Goal: Task Accomplishment & Management: Manage account settings

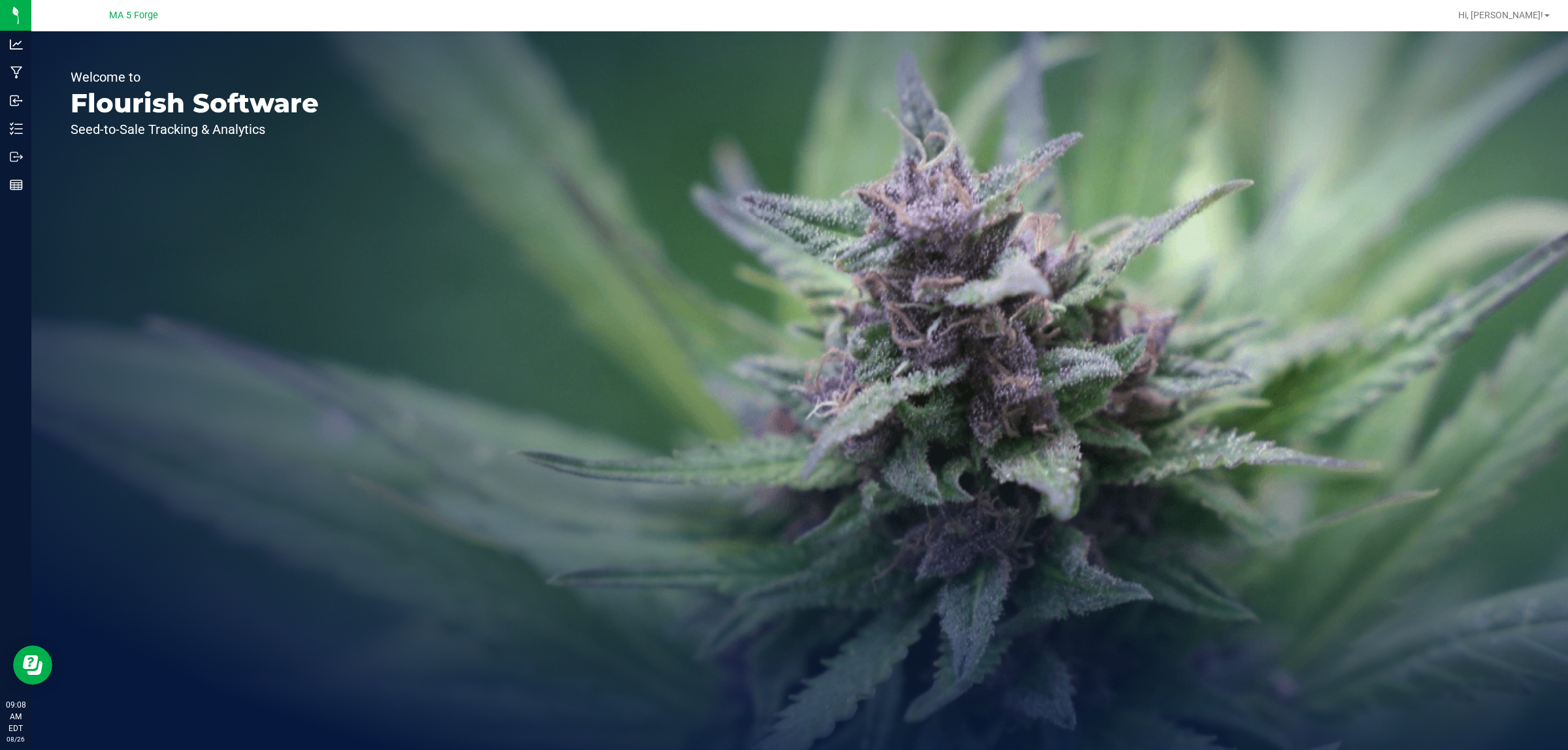
click at [490, 239] on div "Welcome to Flourish Software Seed-to-Sale Tracking & Analytics" at bounding box center [799, 390] width 1537 height 718
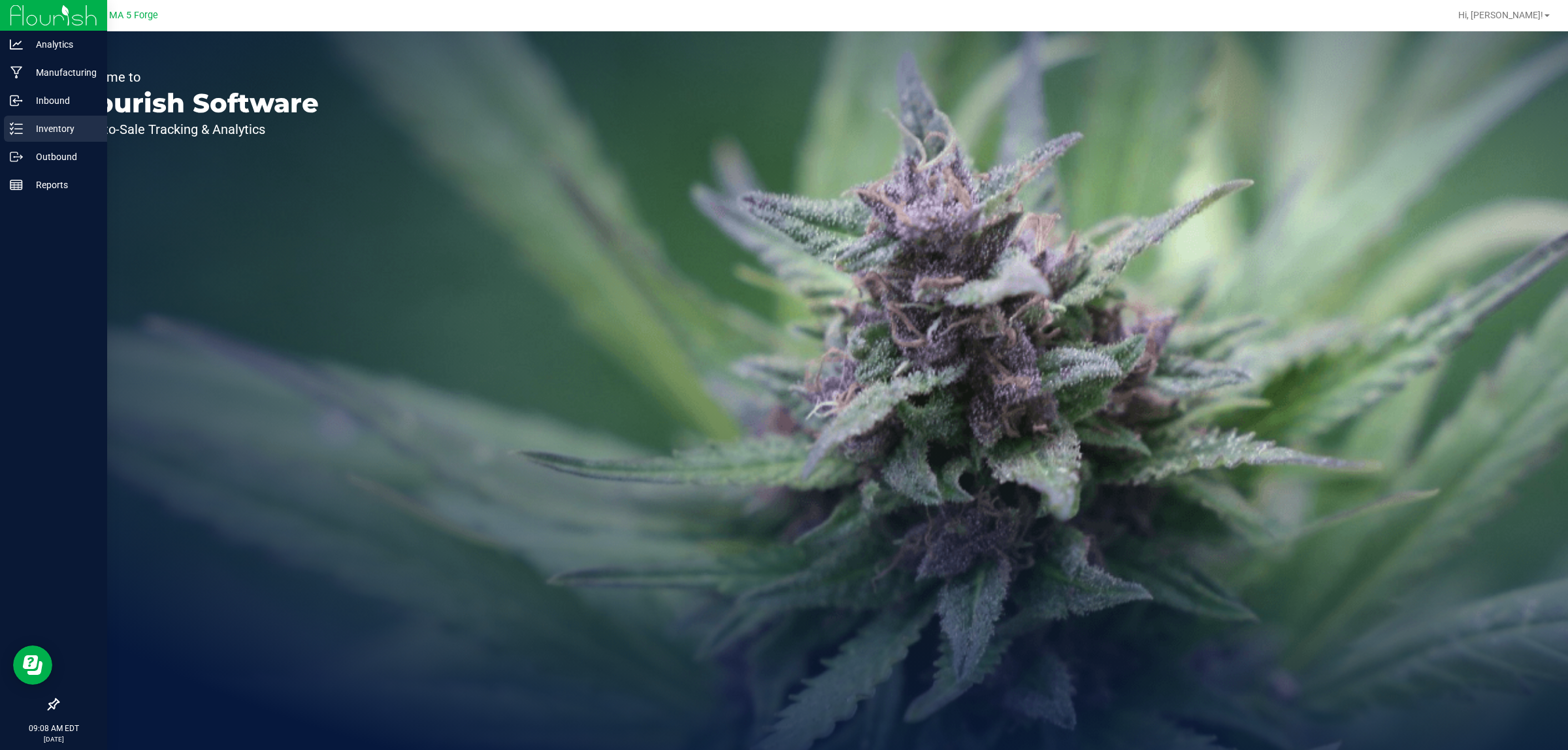
click at [20, 121] on div "Inventory" at bounding box center [56, 129] width 103 height 26
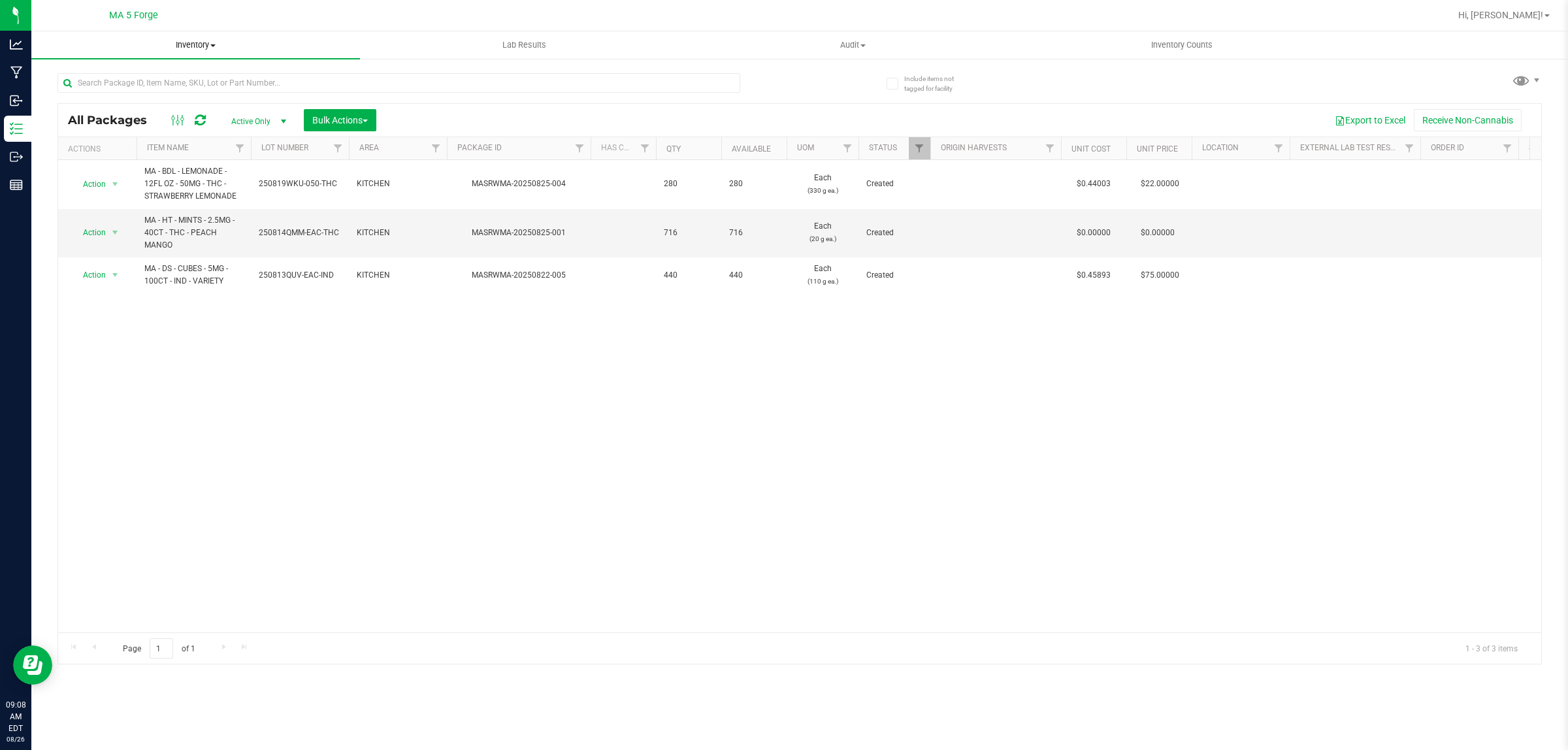
click at [206, 45] on span "Inventory" at bounding box center [195, 45] width 328 height 12
click at [132, 152] on span "From bill of materials" at bounding box center [90, 157] width 118 height 11
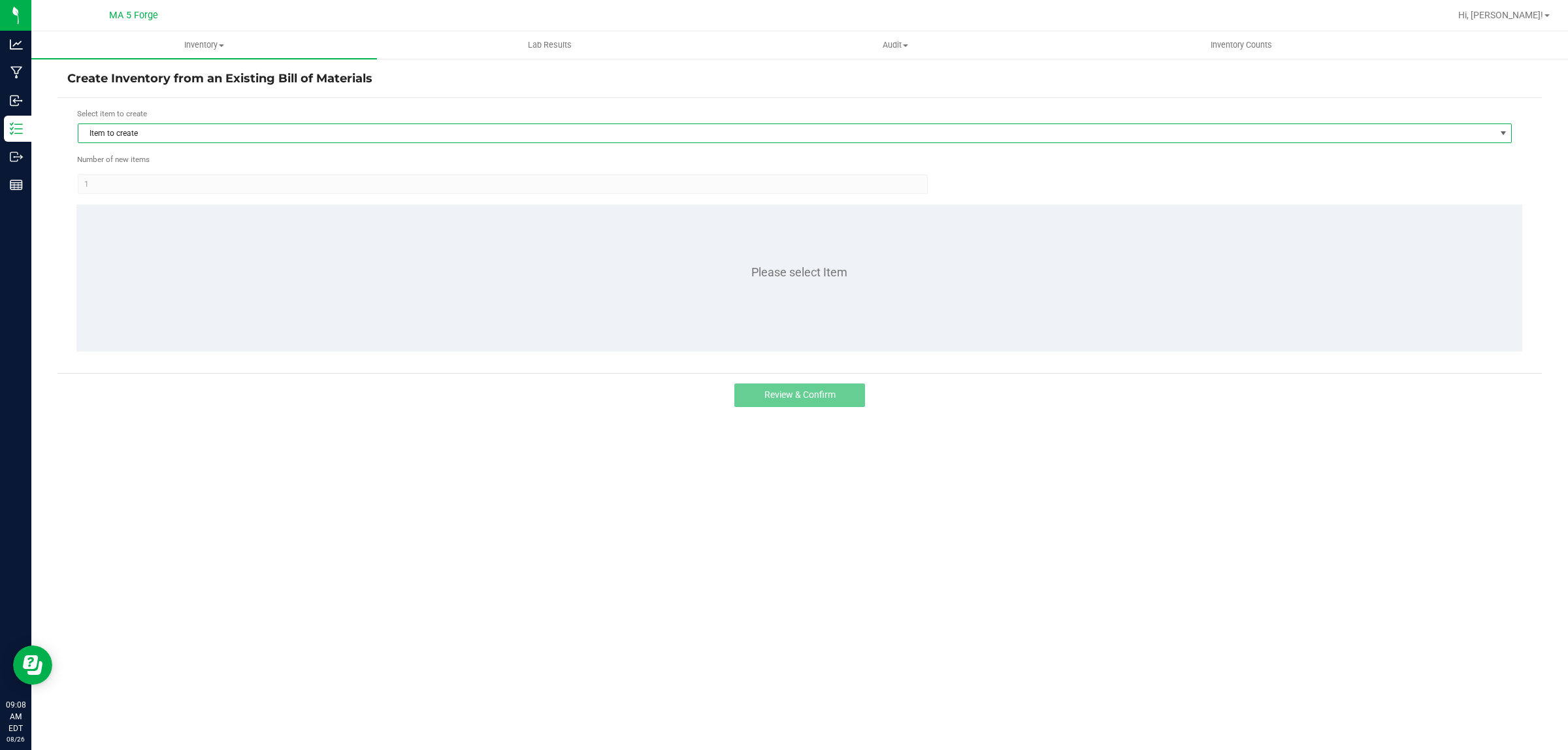
click at [135, 134] on span "Item to create" at bounding box center [785, 132] width 1416 height 19
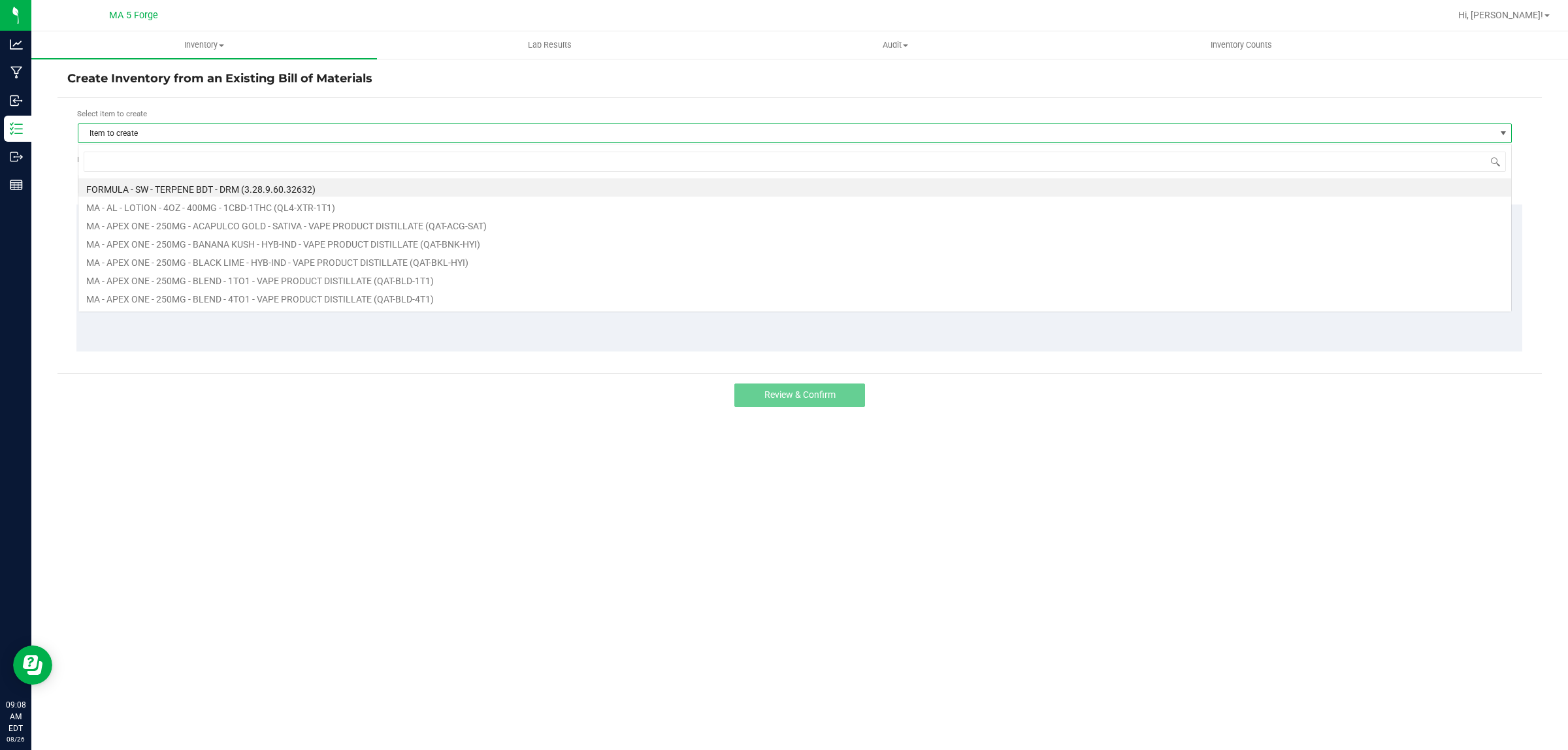
scroll to position [20, 1434]
type input "FT-QAT-UPS-HYB"
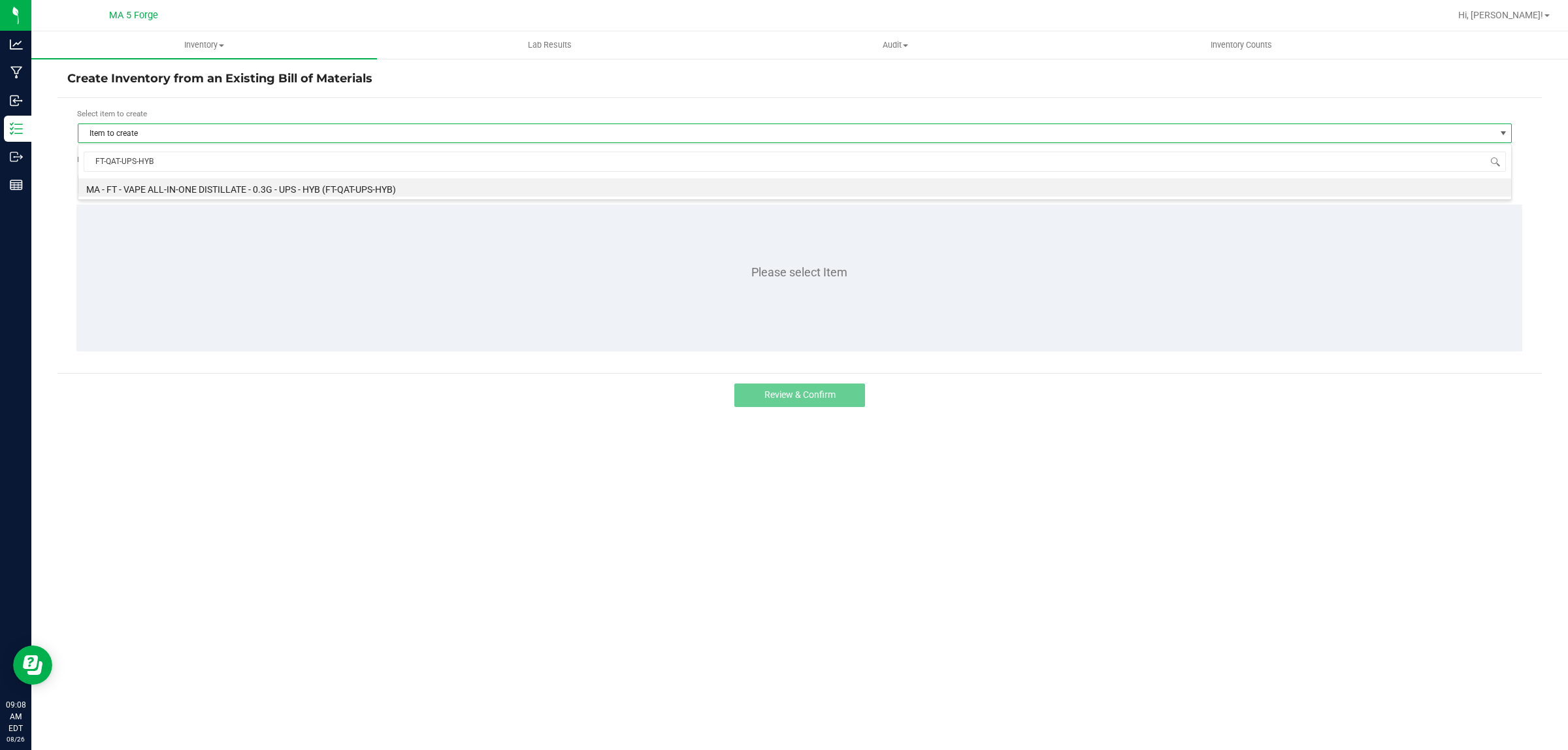
click at [256, 200] on div "FT-QAT-UPS-HYB MA - FT - VAPE ALL-IN-ONE DISTILLATE - 0.3G - UPS - HYB (FT-QAT-…" at bounding box center [794, 171] width 1434 height 56
click at [256, 195] on li "MA - FT - VAPE ALL-IN-ONE DISTILLATE - 0.3G - UPS - HYB (FT-QAT-UPS-HYB)" at bounding box center [794, 187] width 1433 height 19
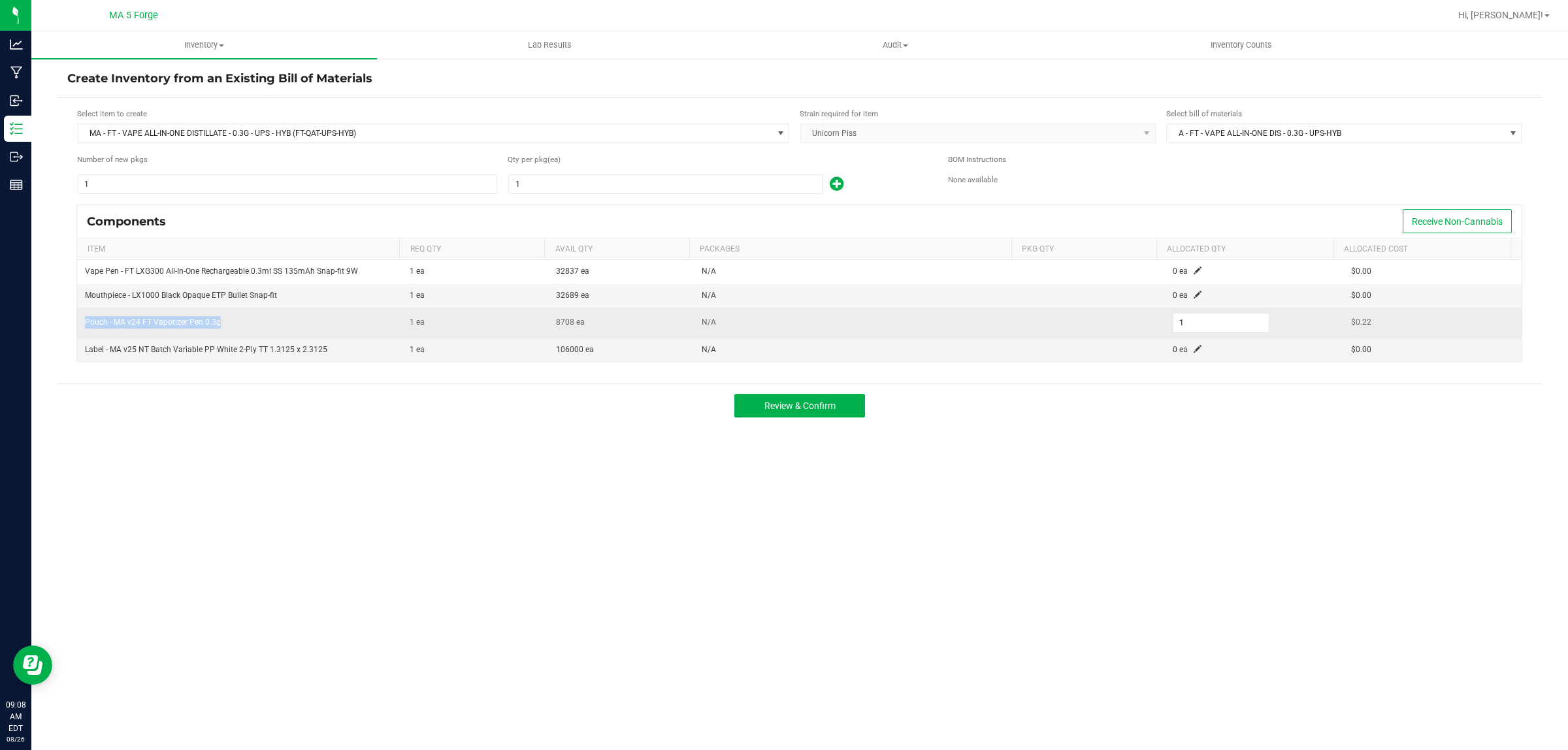
drag, startPoint x: 231, startPoint y: 323, endPoint x: 82, endPoint y: 320, distance: 149.0
click at [82, 320] on td "Pouch - MA v24 FT Vaporizer Pen 0.3g" at bounding box center [239, 323] width 325 height 31
copy span "Pouch - MA v24 FT Vaporizer Pen 0.3g"
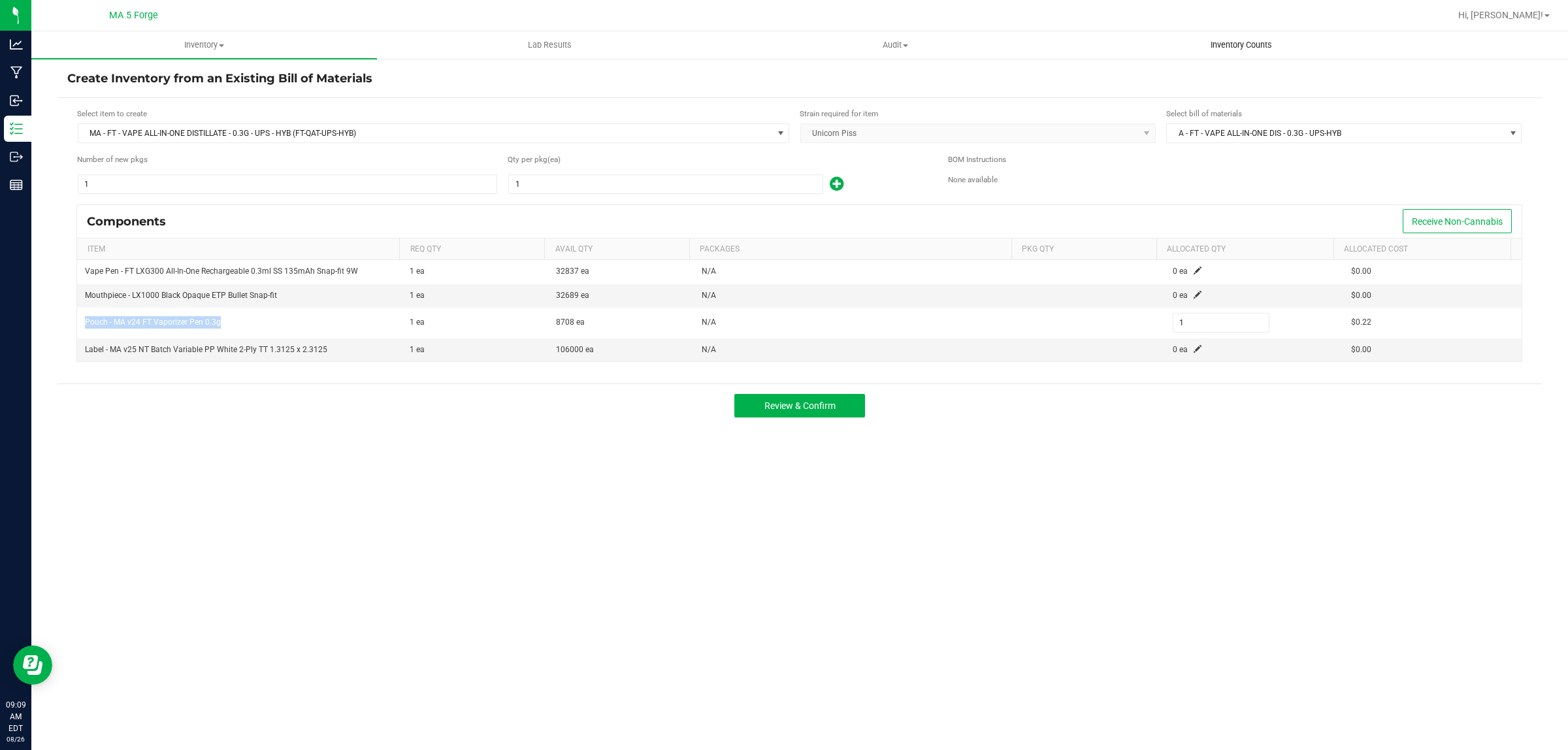
click at [1255, 39] on span "Inventory Counts" at bounding box center [1241, 45] width 96 height 12
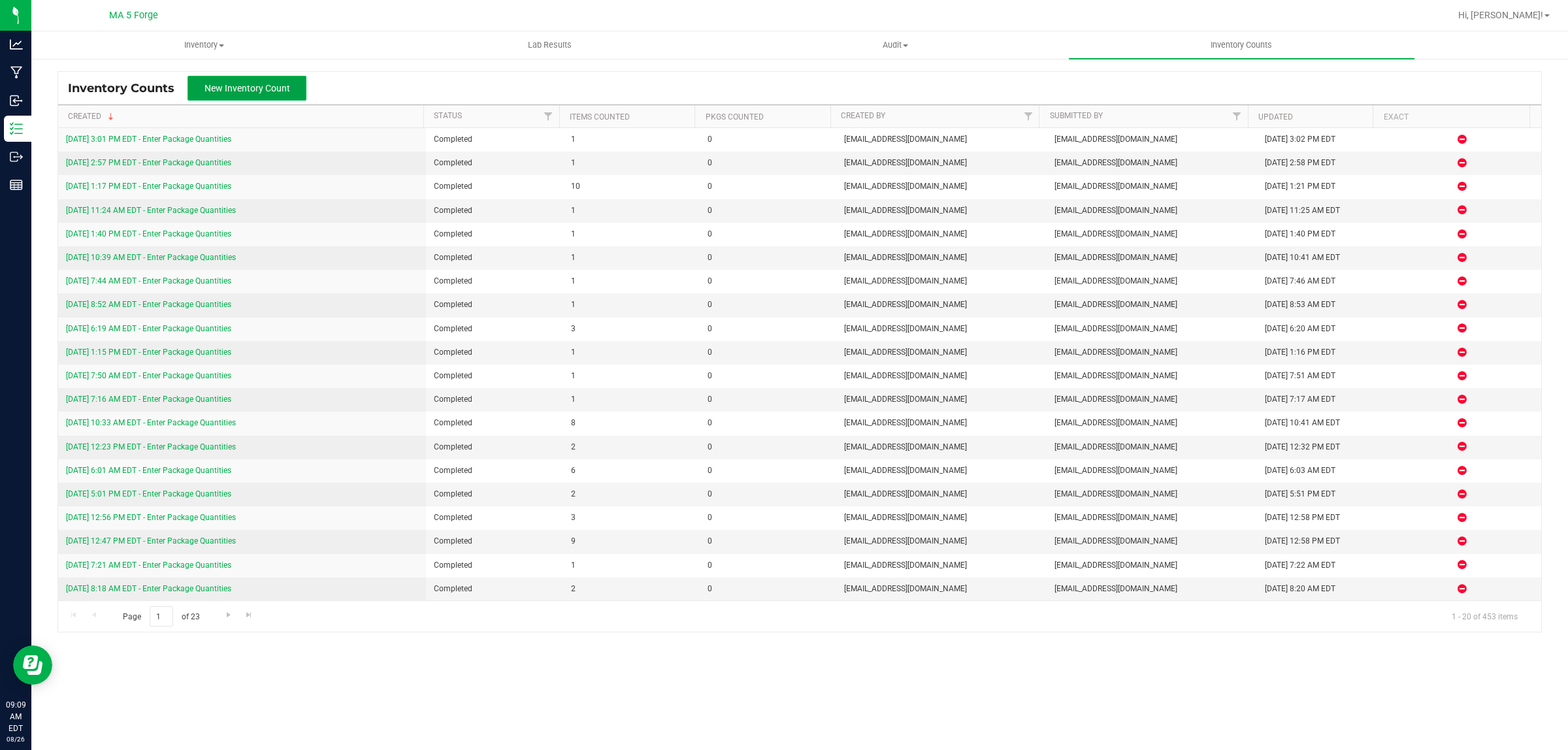
click at [239, 88] on span "New Inventory Count" at bounding box center [248, 88] width 86 height 11
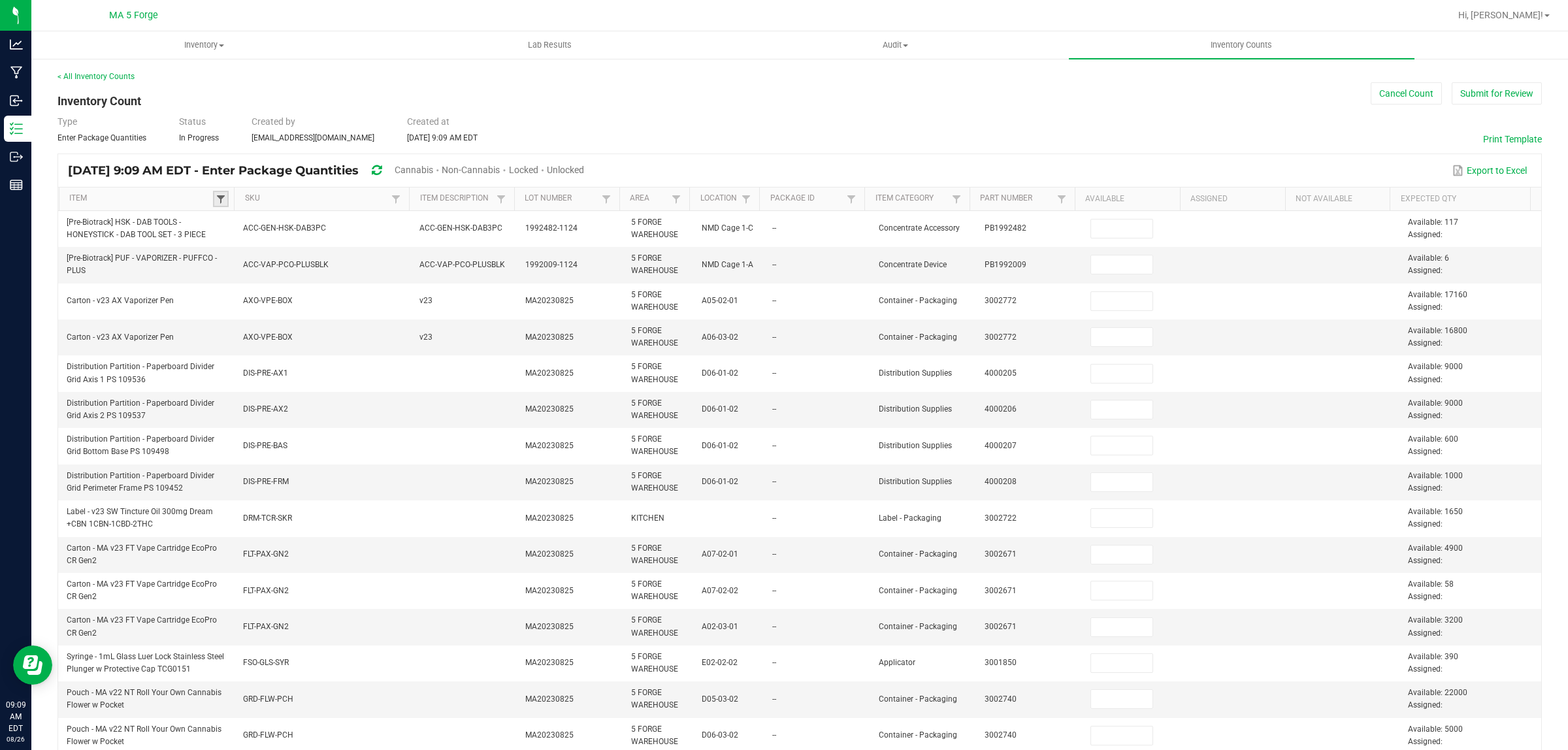
click at [219, 197] on span at bounding box center [220, 199] width 11 height 11
click at [247, 230] on input at bounding box center [312, 228] width 173 height 19
paste input "Pouch - MA v24 FT Vaporizer Pen 0.3g"
type input "Pouch - MA v24 FT Vaporizer Pen 0.3g"
click at [237, 251] on li "Pouch - MA v24 FT Vaporizer Pen 0.3g" at bounding box center [304, 252] width 168 height 17
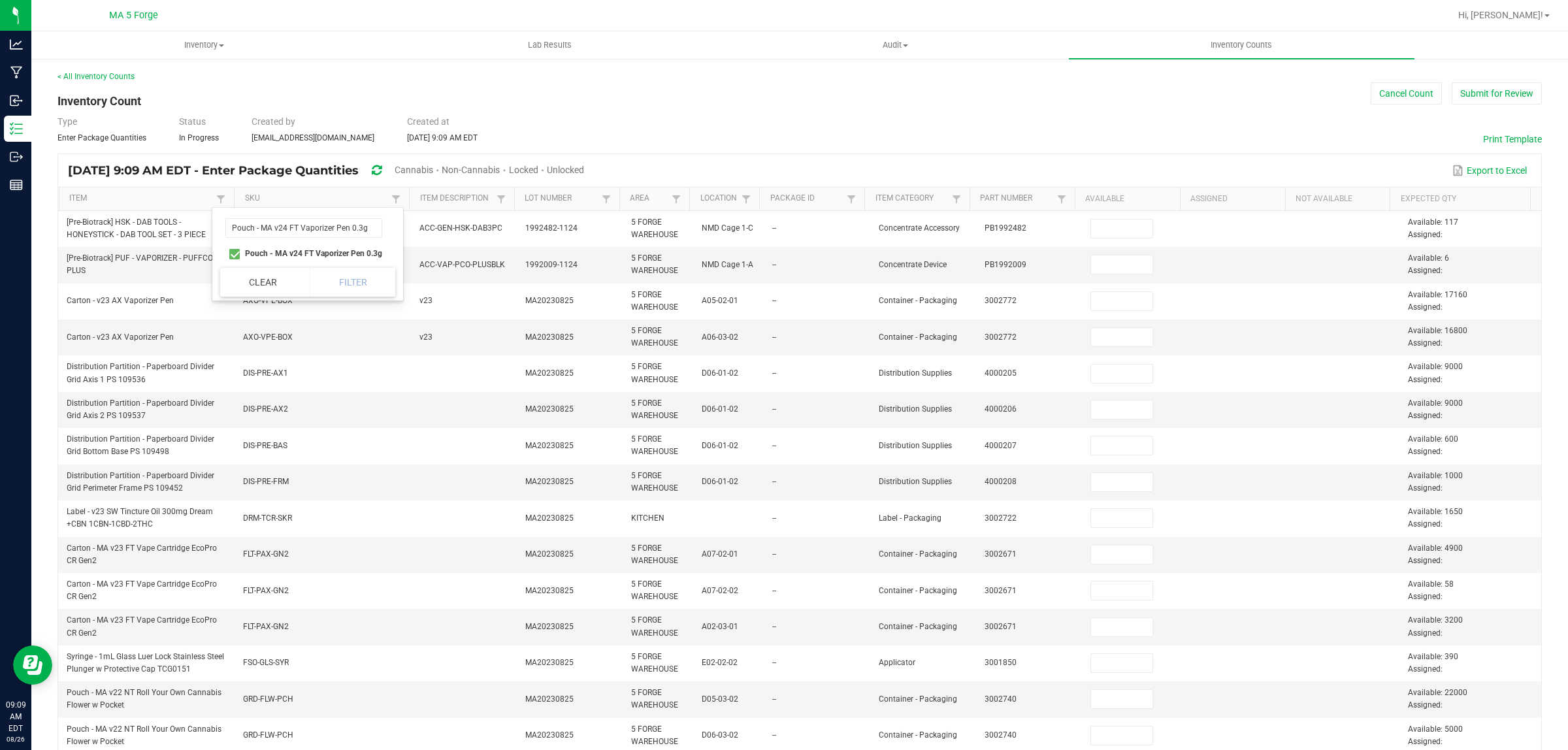
checkbox 0\ "true"
click at [334, 282] on button "Filter" at bounding box center [353, 281] width 86 height 28
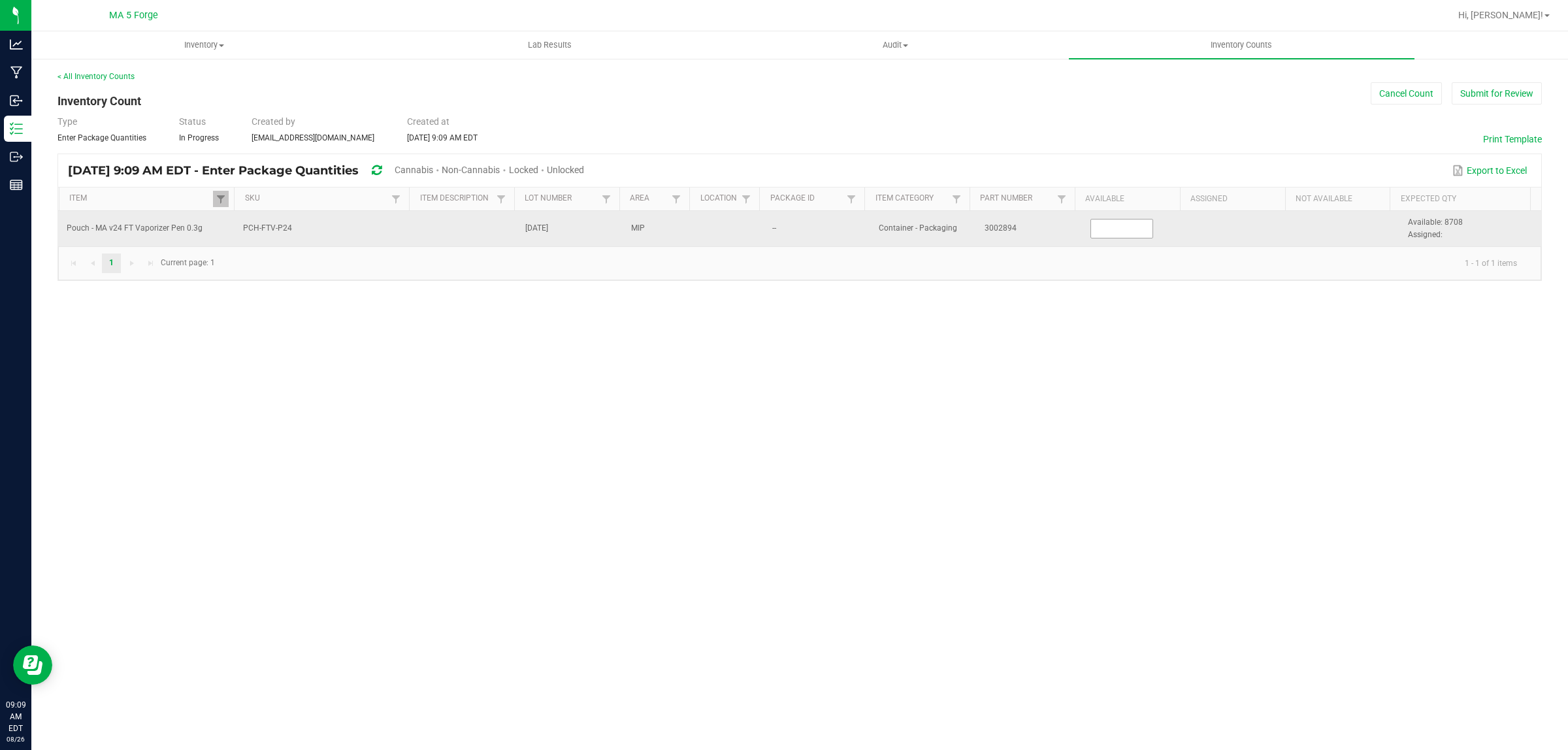
click at [1135, 227] on input at bounding box center [1122, 228] width 62 height 19
click at [1115, 229] on input at bounding box center [1122, 228] width 62 height 19
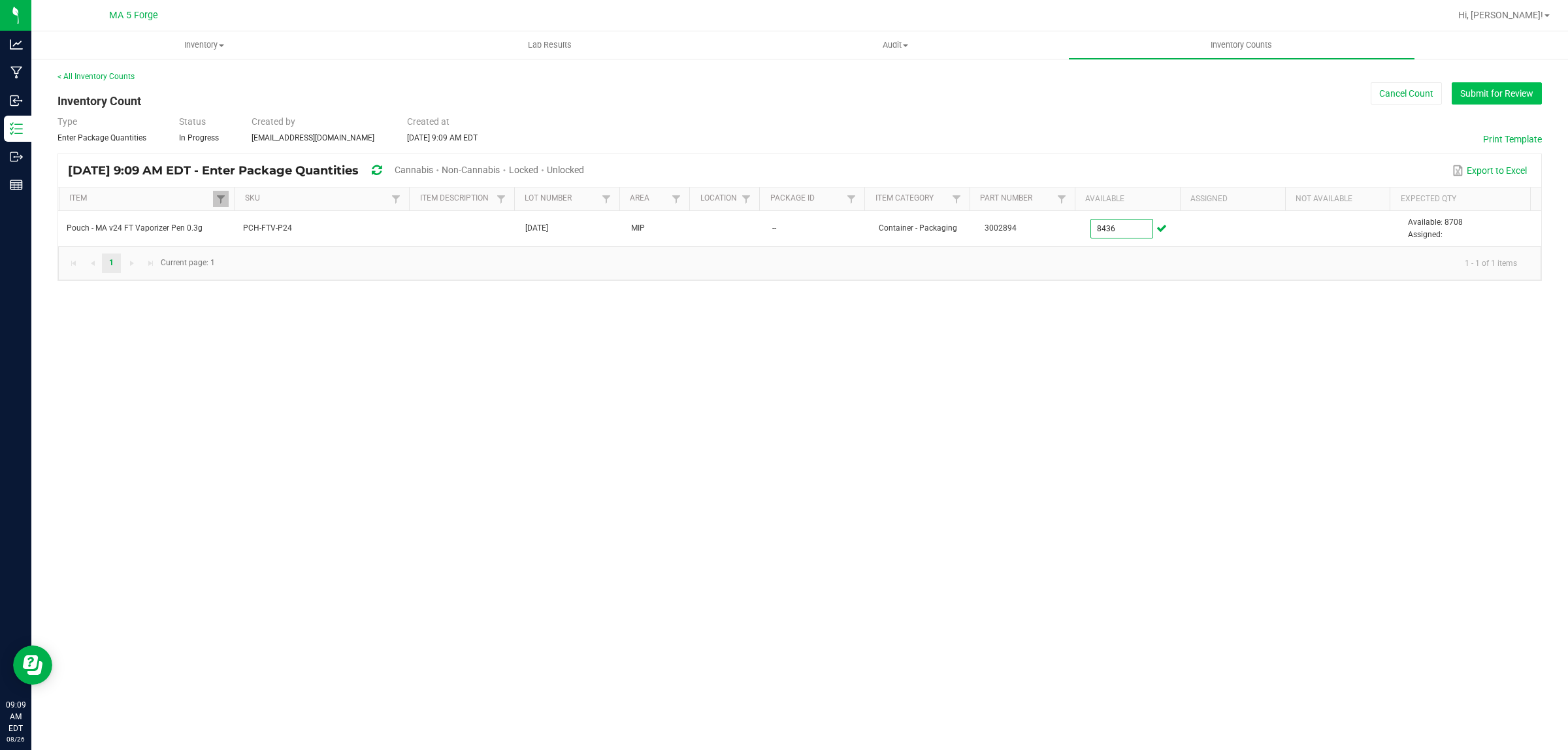
type input "8,436"
click at [1496, 94] on button "Submit for Review" at bounding box center [1496, 93] width 91 height 22
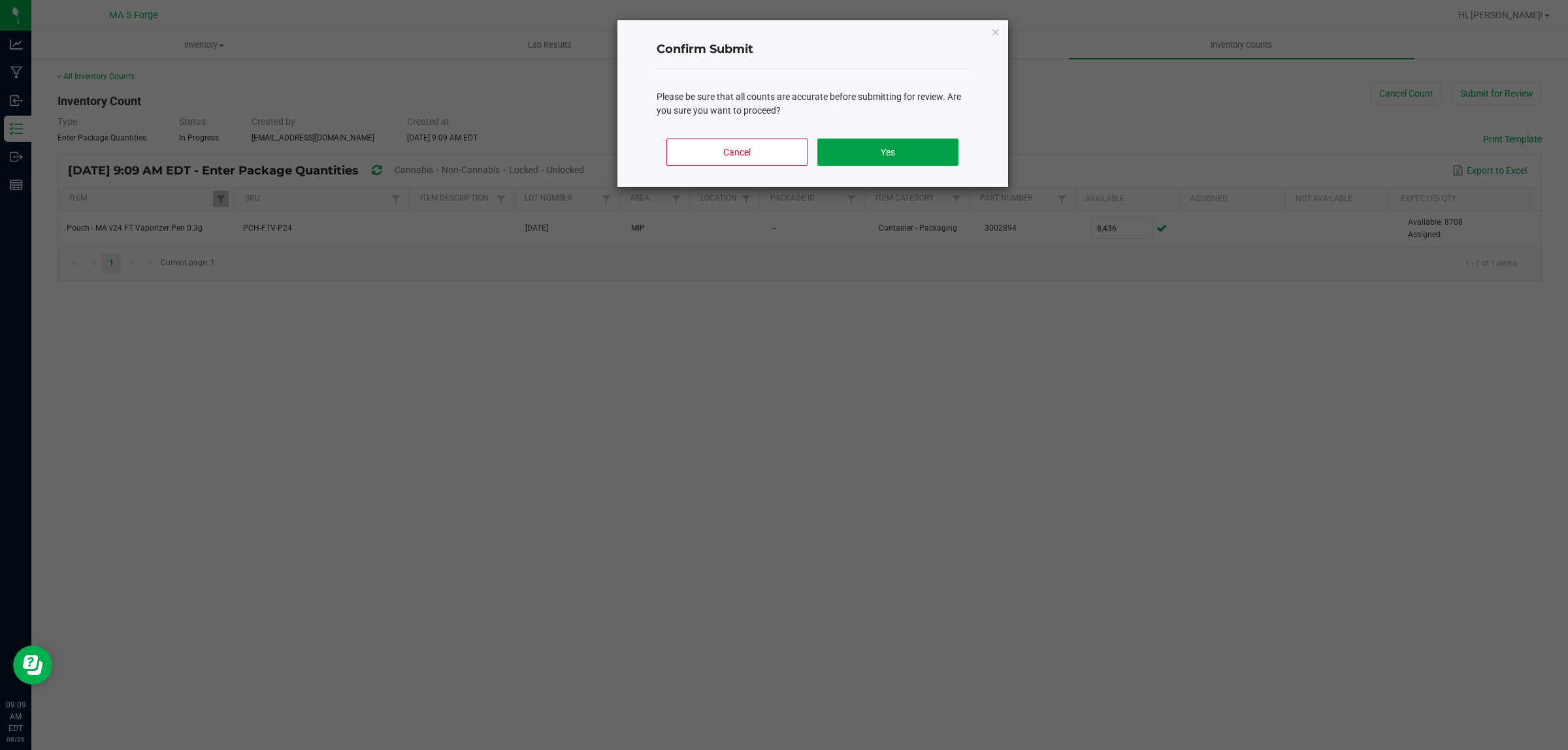
click at [861, 147] on button "Yes" at bounding box center [888, 152] width 140 height 27
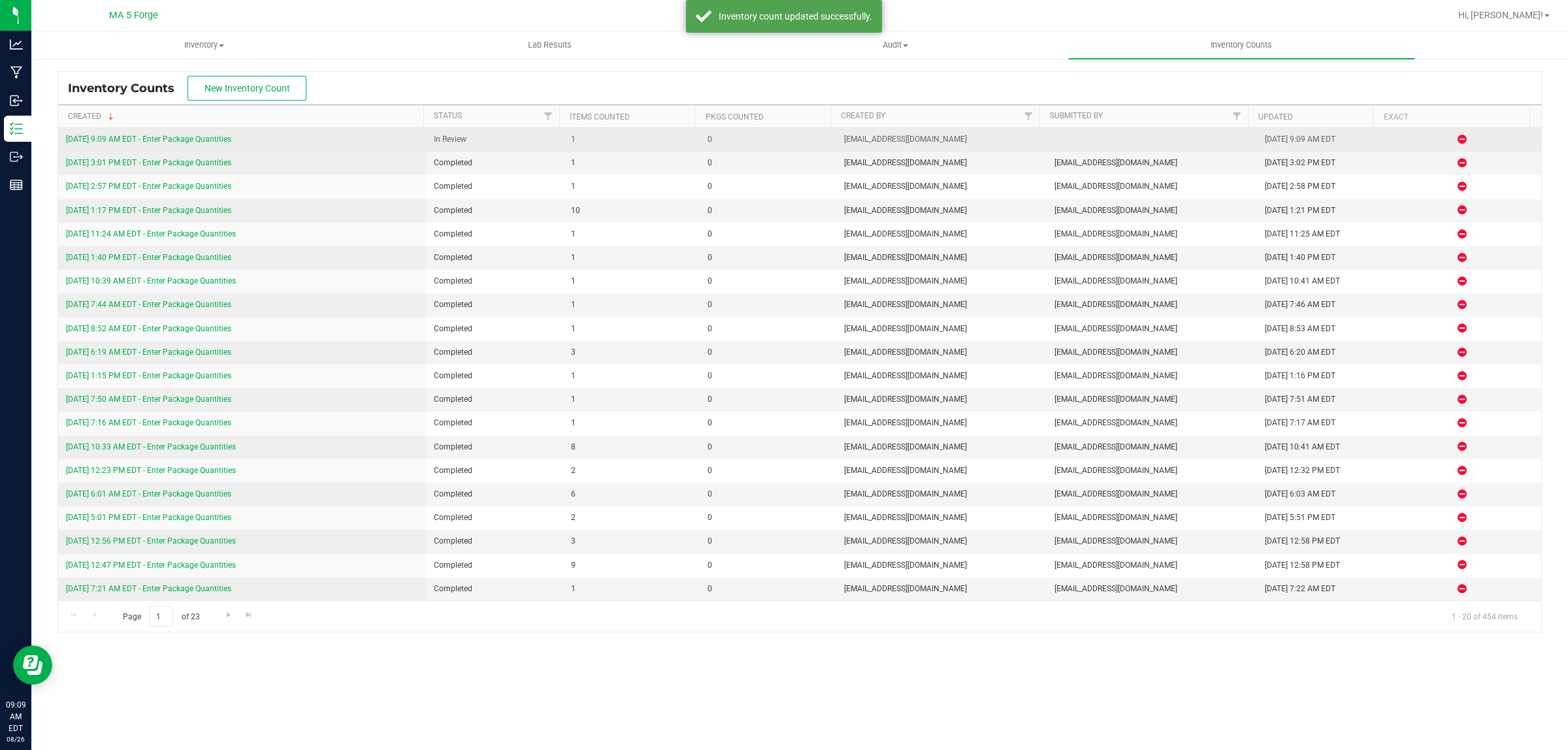
click at [178, 143] on link "[DATE] 9:09 AM EDT - Enter Package Quantities" at bounding box center [149, 138] width 166 height 9
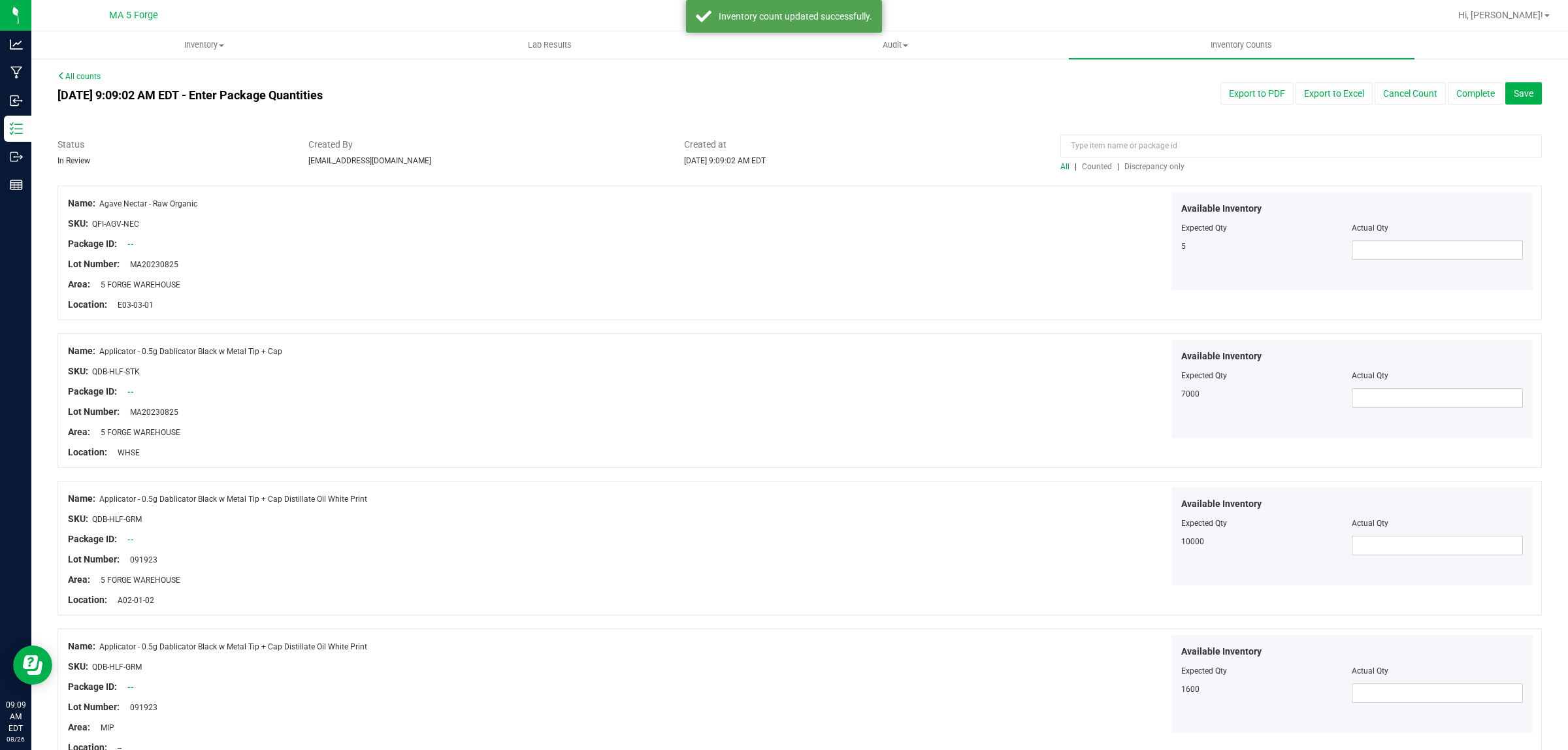
click at [1162, 166] on span "Discrepancy only" at bounding box center [1155, 166] width 60 height 9
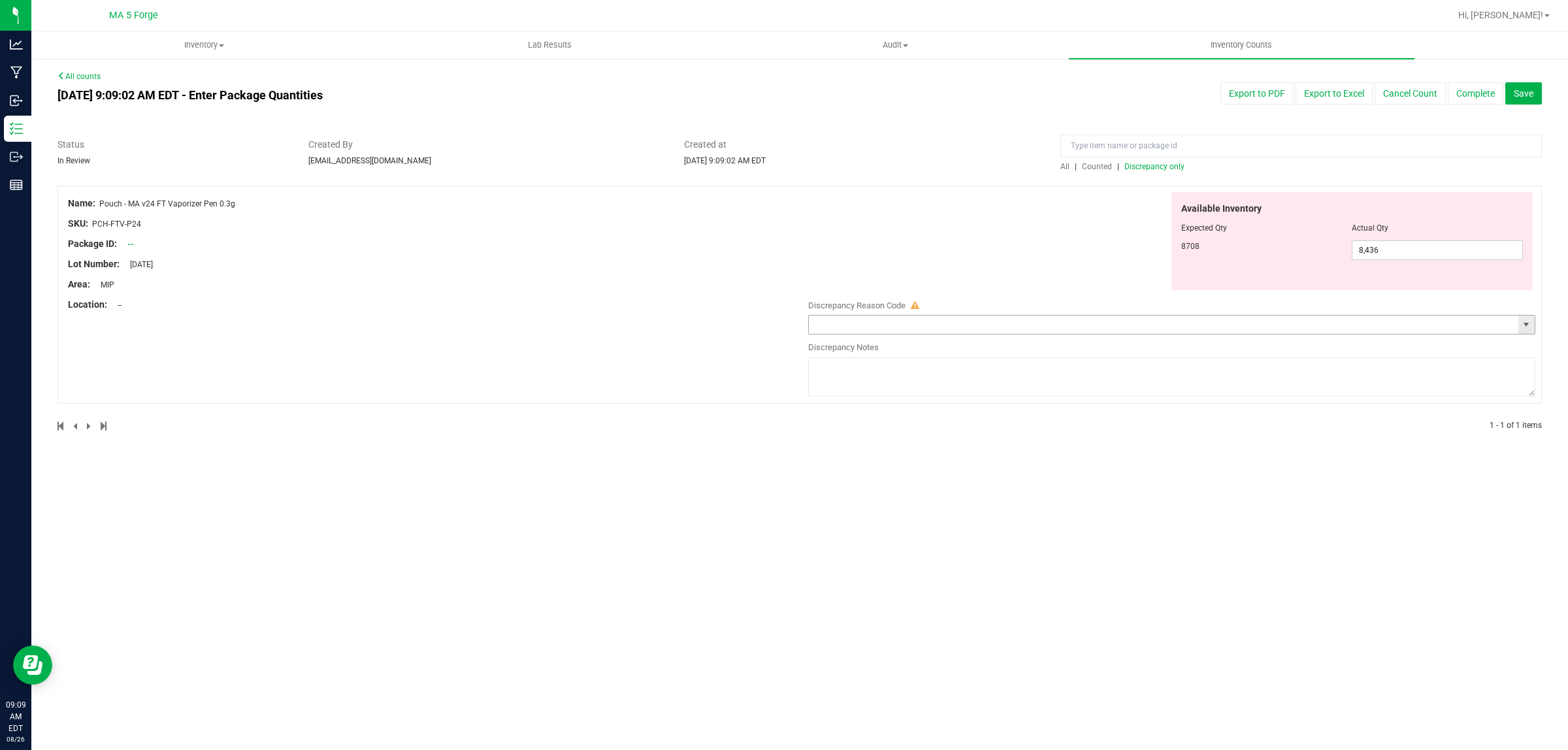
click at [1049, 327] on input "text" at bounding box center [1164, 324] width 709 height 19
click at [1522, 321] on span "select" at bounding box center [1526, 324] width 11 height 11
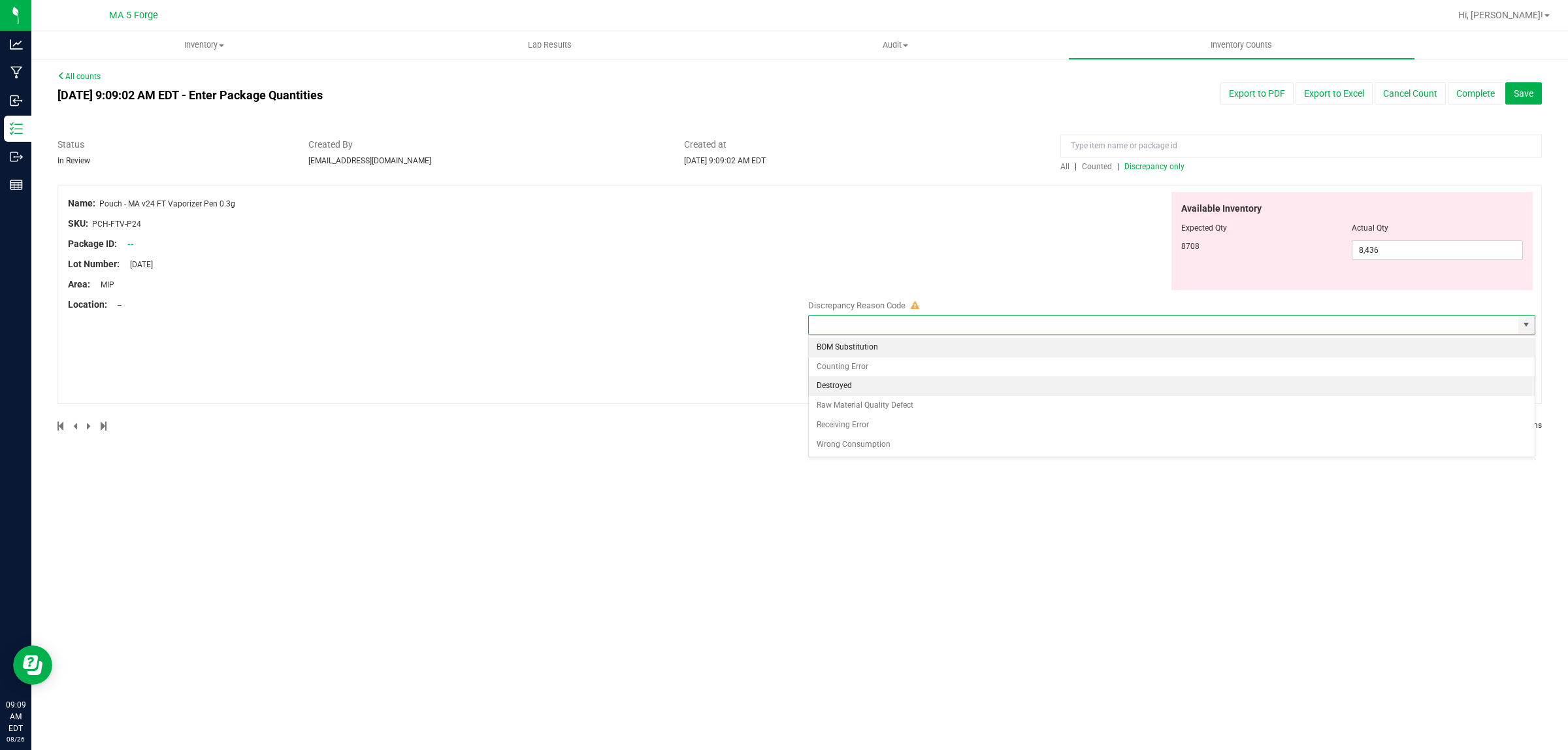
click at [873, 387] on li "Destroyed" at bounding box center [1171, 386] width 726 height 19
type input "Destroyed"
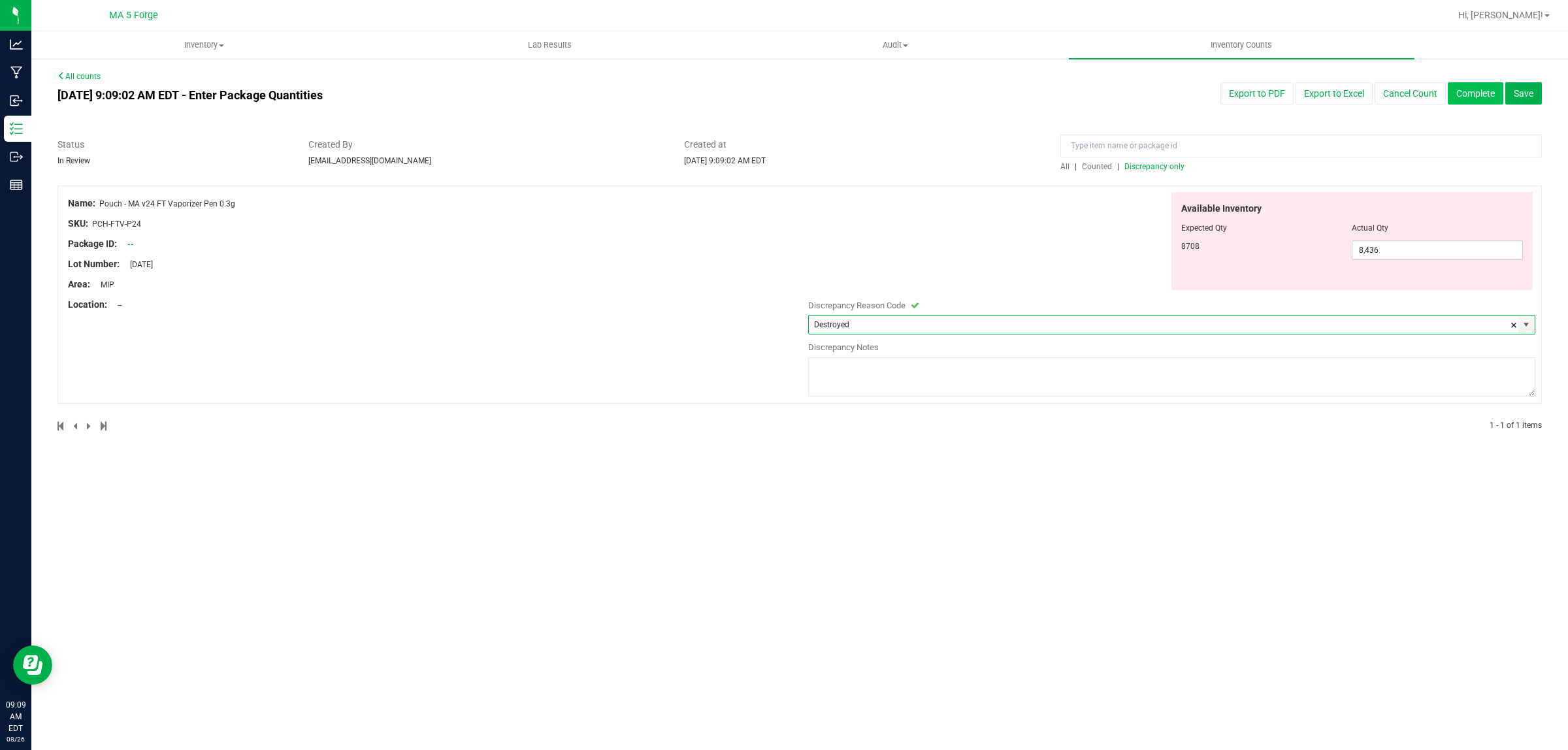
click at [1481, 96] on button "Complete" at bounding box center [1474, 93] width 56 height 22
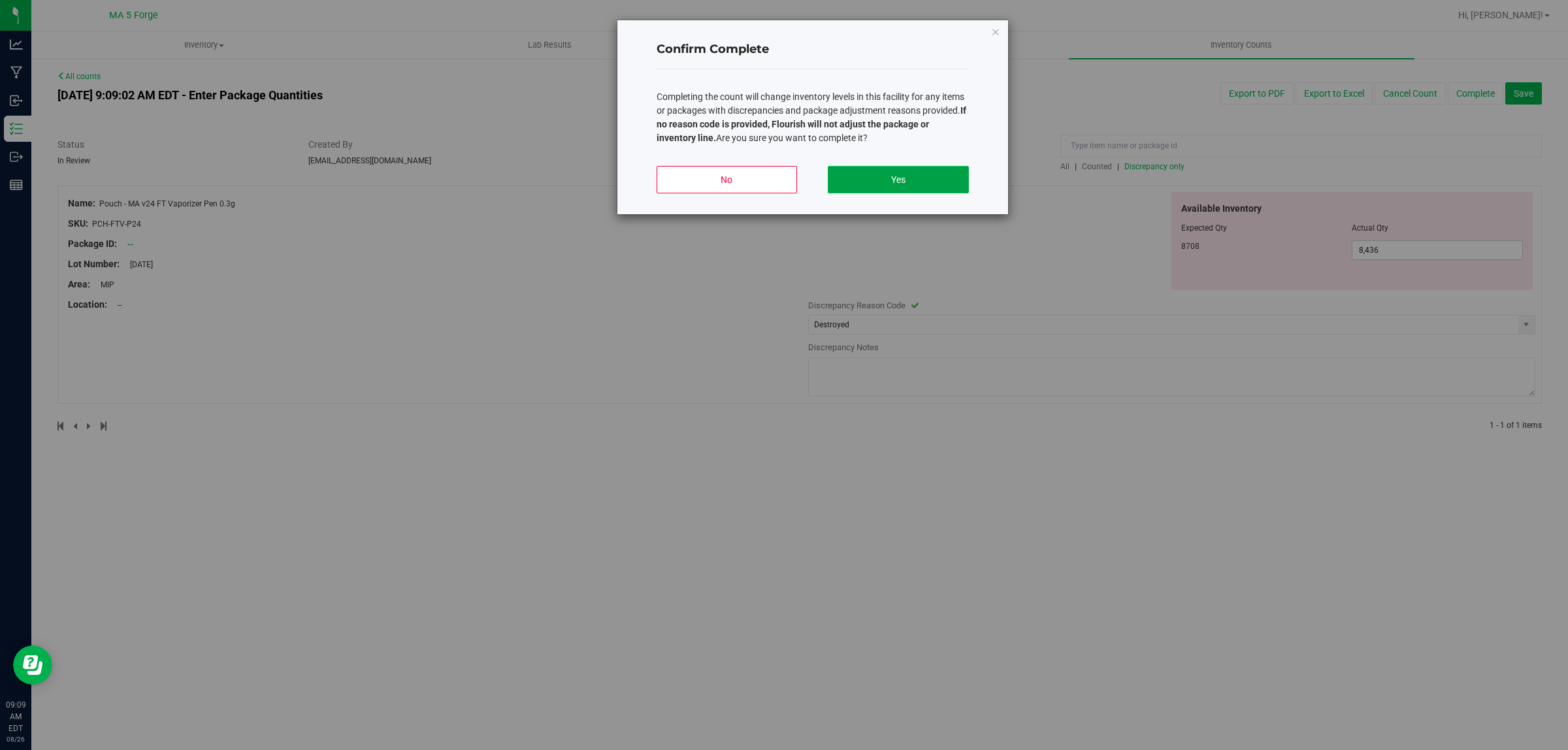
click at [879, 170] on button "Yes" at bounding box center [898, 179] width 140 height 27
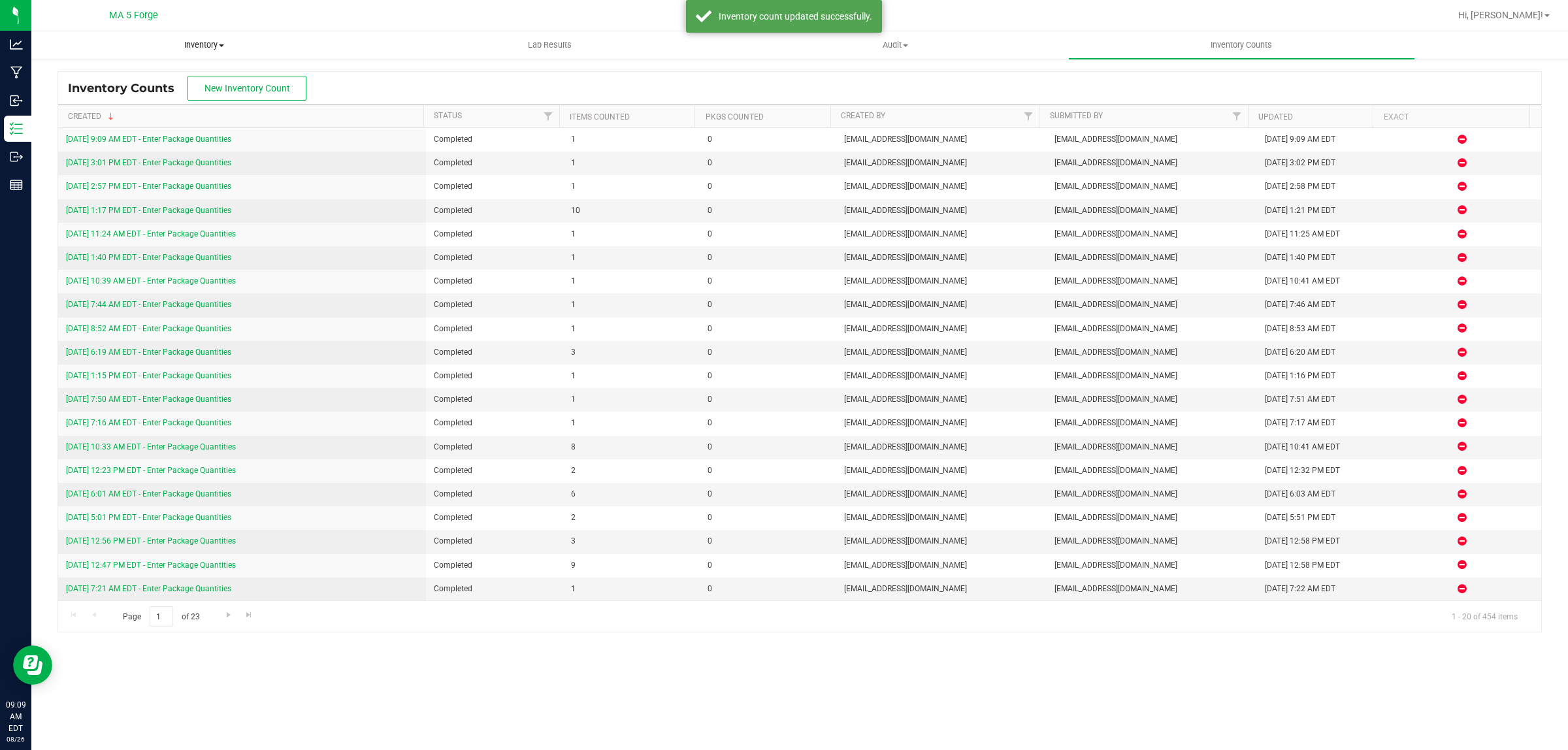
click at [201, 47] on span "Inventory" at bounding box center [204, 45] width 344 height 12
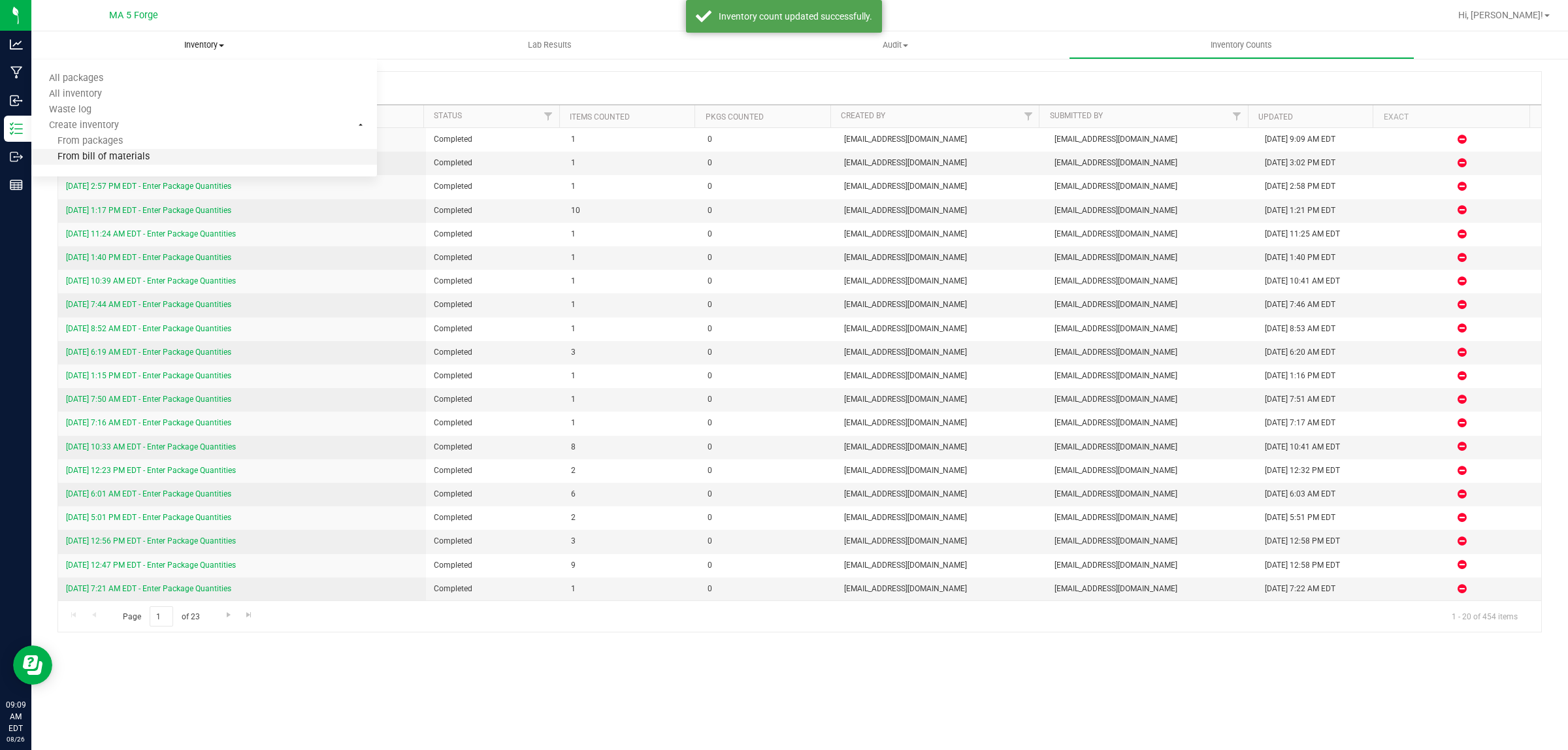
click at [128, 152] on span "From bill of materials" at bounding box center [90, 157] width 118 height 11
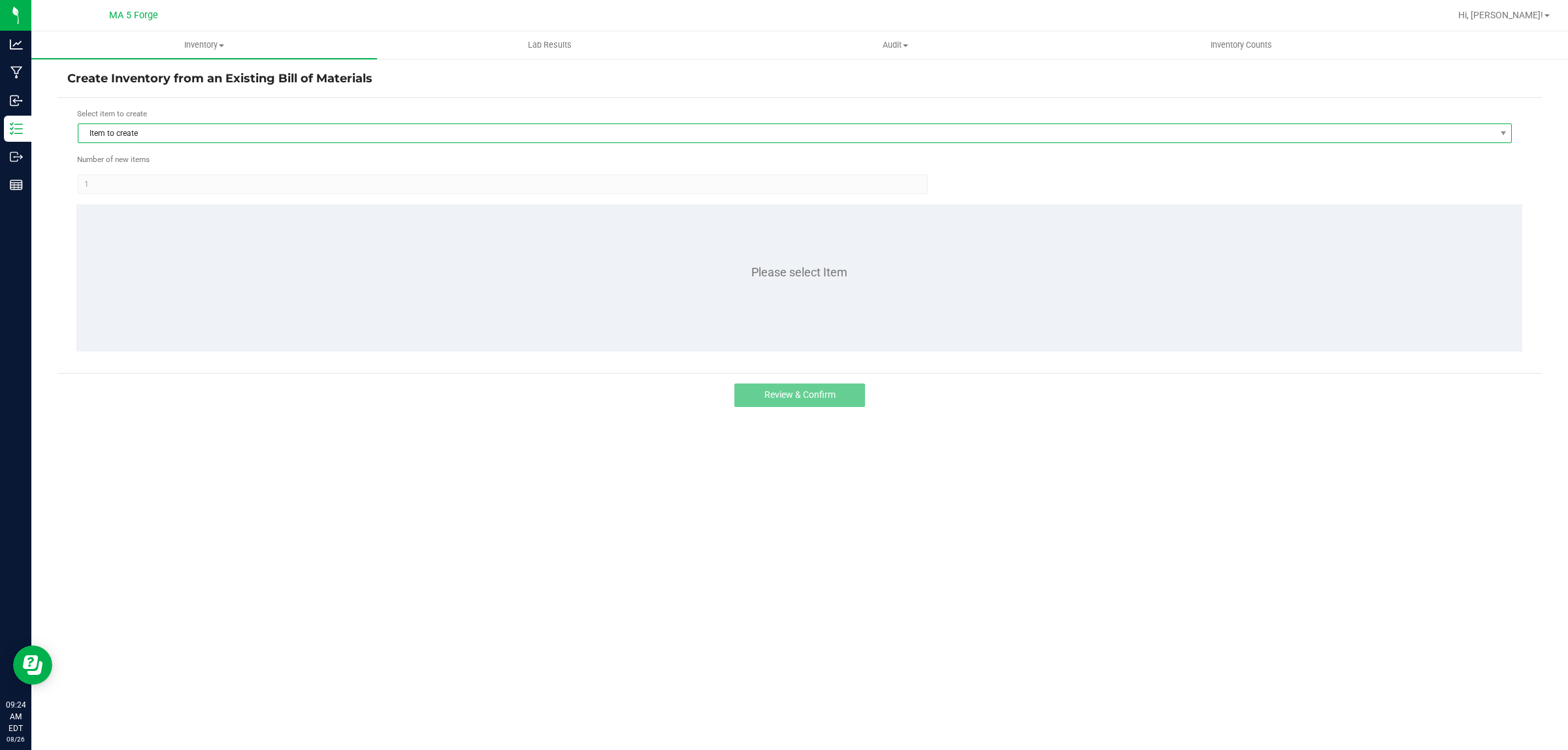
click at [164, 126] on span "Item to create" at bounding box center [785, 132] width 1416 height 19
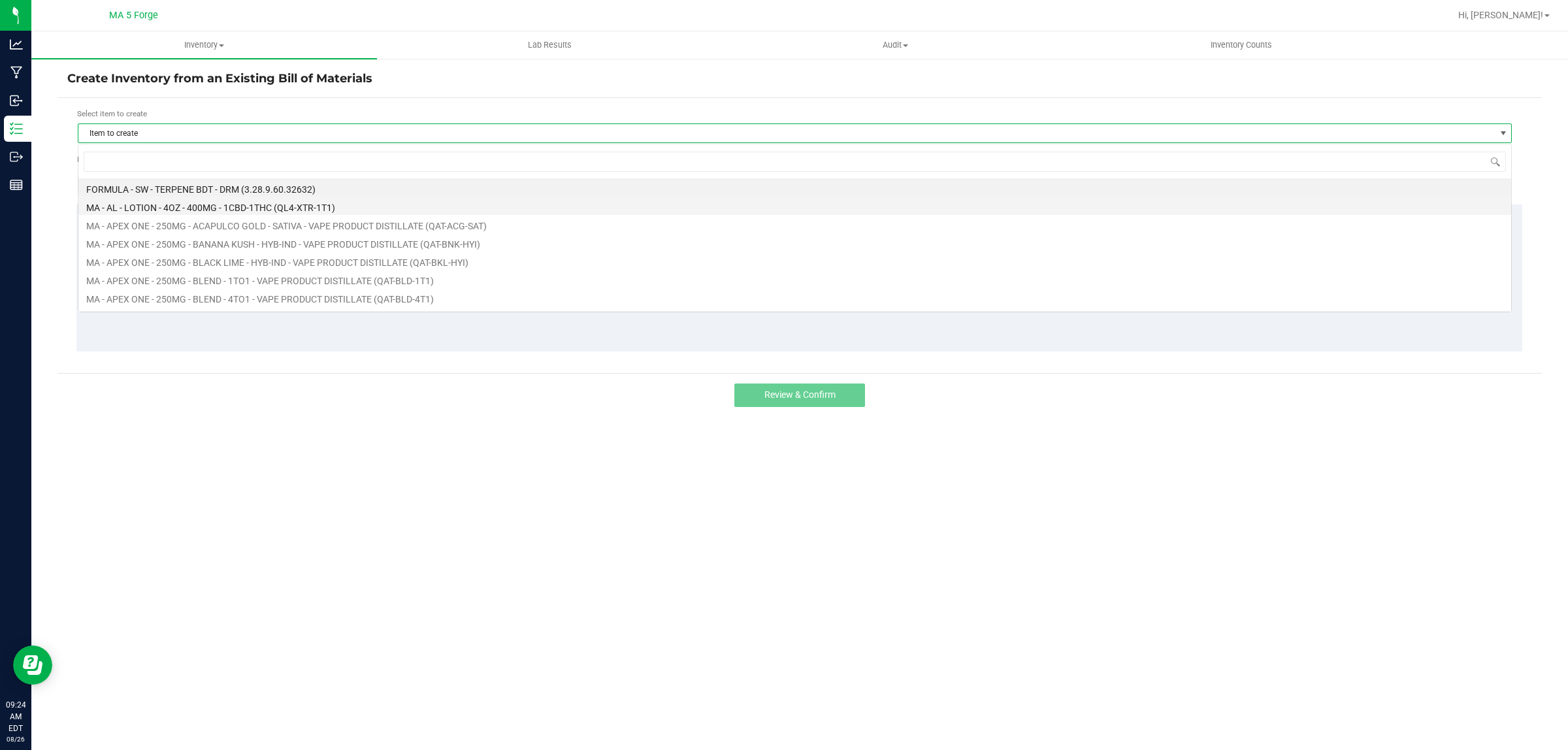
scroll to position [20, 1434]
click at [213, 166] on input at bounding box center [794, 162] width 1422 height 20
type input "FT-QOL-UPS-HYB"
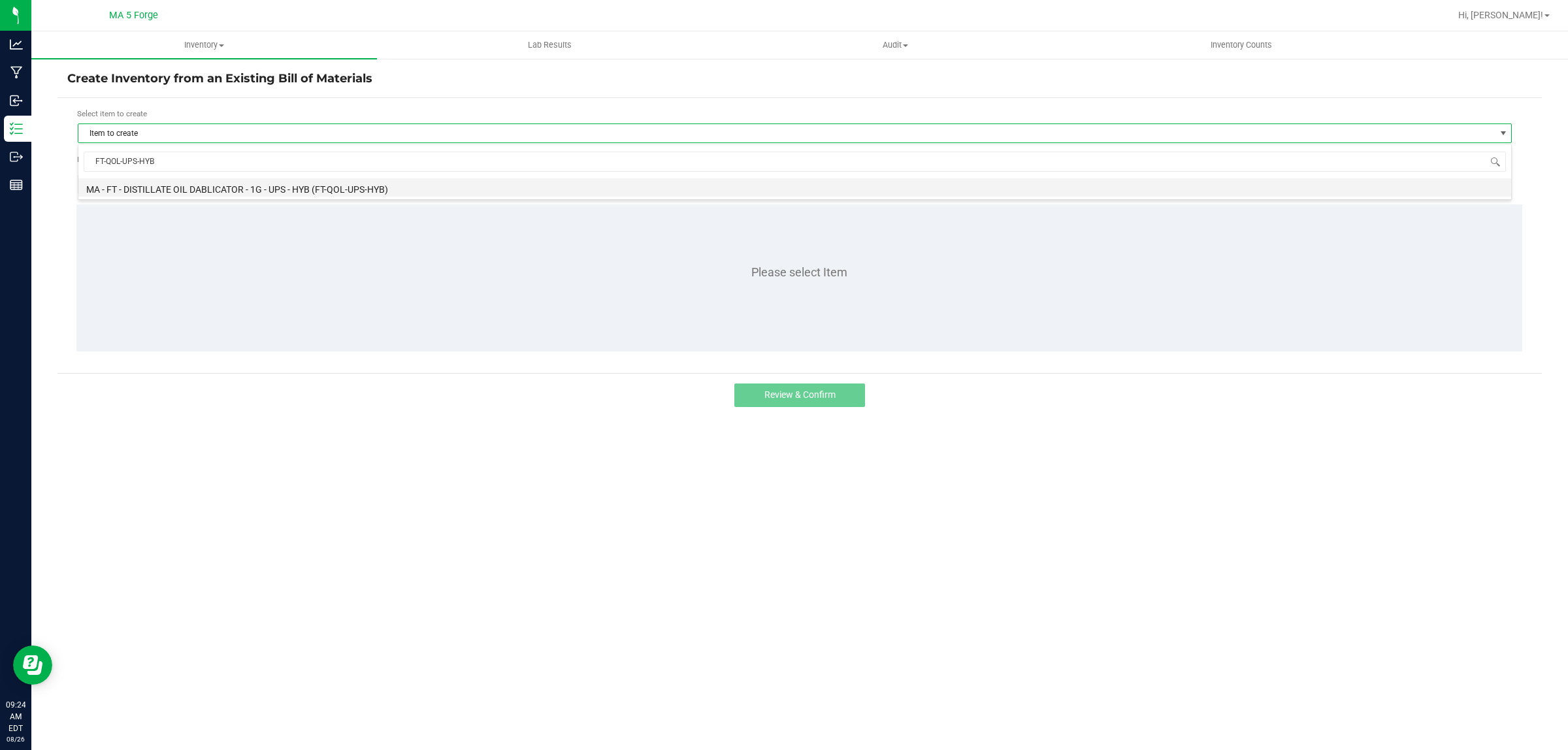
click at [219, 184] on li "MA - FT - DISTILLATE OIL DABLICATOR - 1G - UPS - HYB (FT-QOL-UPS-HYB)" at bounding box center [794, 187] width 1433 height 19
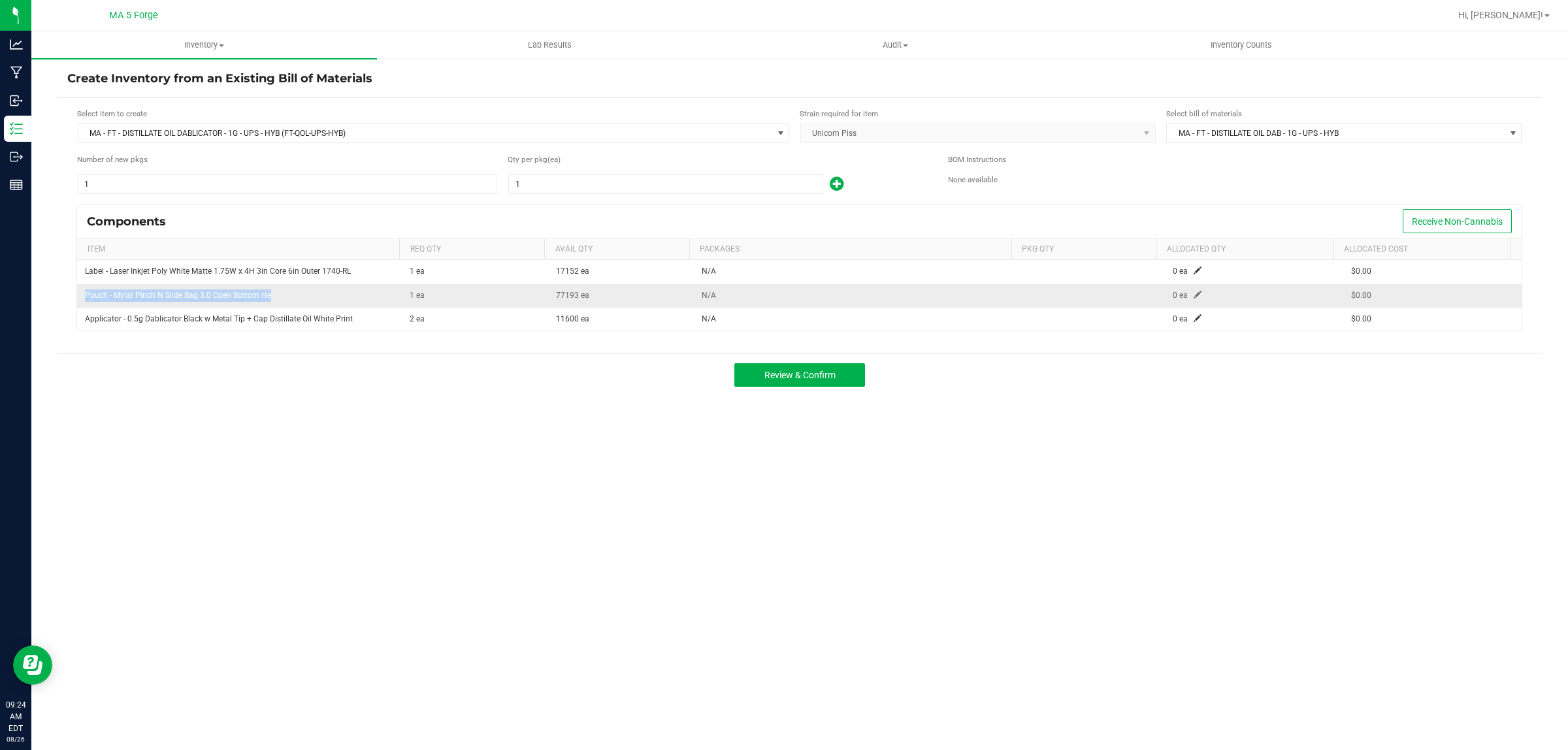
drag, startPoint x: 280, startPoint y: 294, endPoint x: 84, endPoint y: 288, distance: 196.1
click at [82, 289] on td "Pouch - Mylar Pinch N Slide Bag 3.0 Open Bottom He" at bounding box center [239, 296] width 325 height 23
click at [1194, 297] on span at bounding box center [1198, 294] width 8 height 8
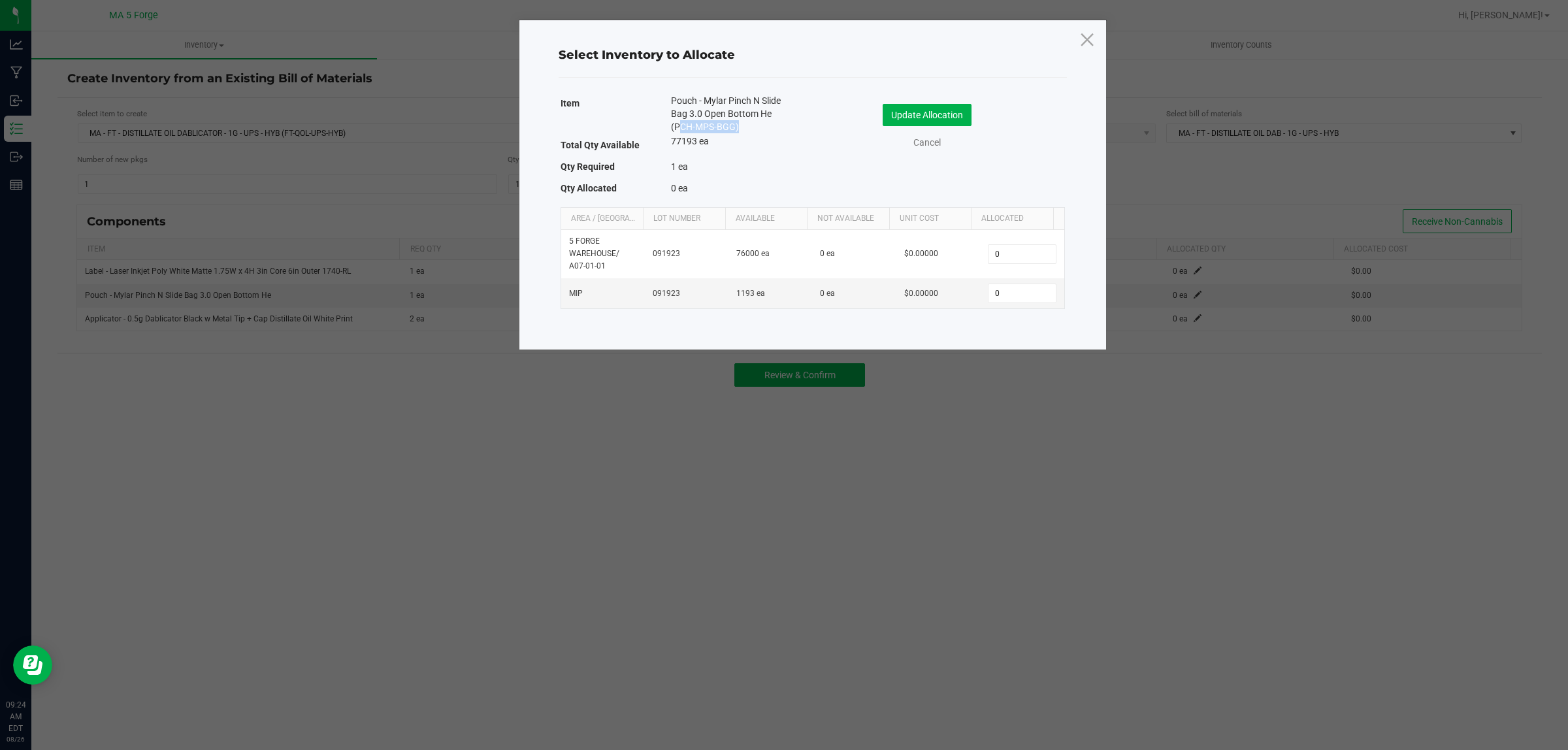
drag, startPoint x: 734, startPoint y: 125, endPoint x: 674, endPoint y: 123, distance: 60.0
click at [674, 123] on span "Pouch - Mylar Pinch N Slide Bag 3.0 Open Bottom He (PCH-MPS-BGG)" at bounding box center [731, 114] width 122 height 39
copy span "PCH-MPS-BGG"
drag, startPoint x: 1085, startPoint y: 41, endPoint x: 1096, endPoint y: 40, distance: 11.0
click at [1085, 41] on icon at bounding box center [1087, 39] width 18 height 31
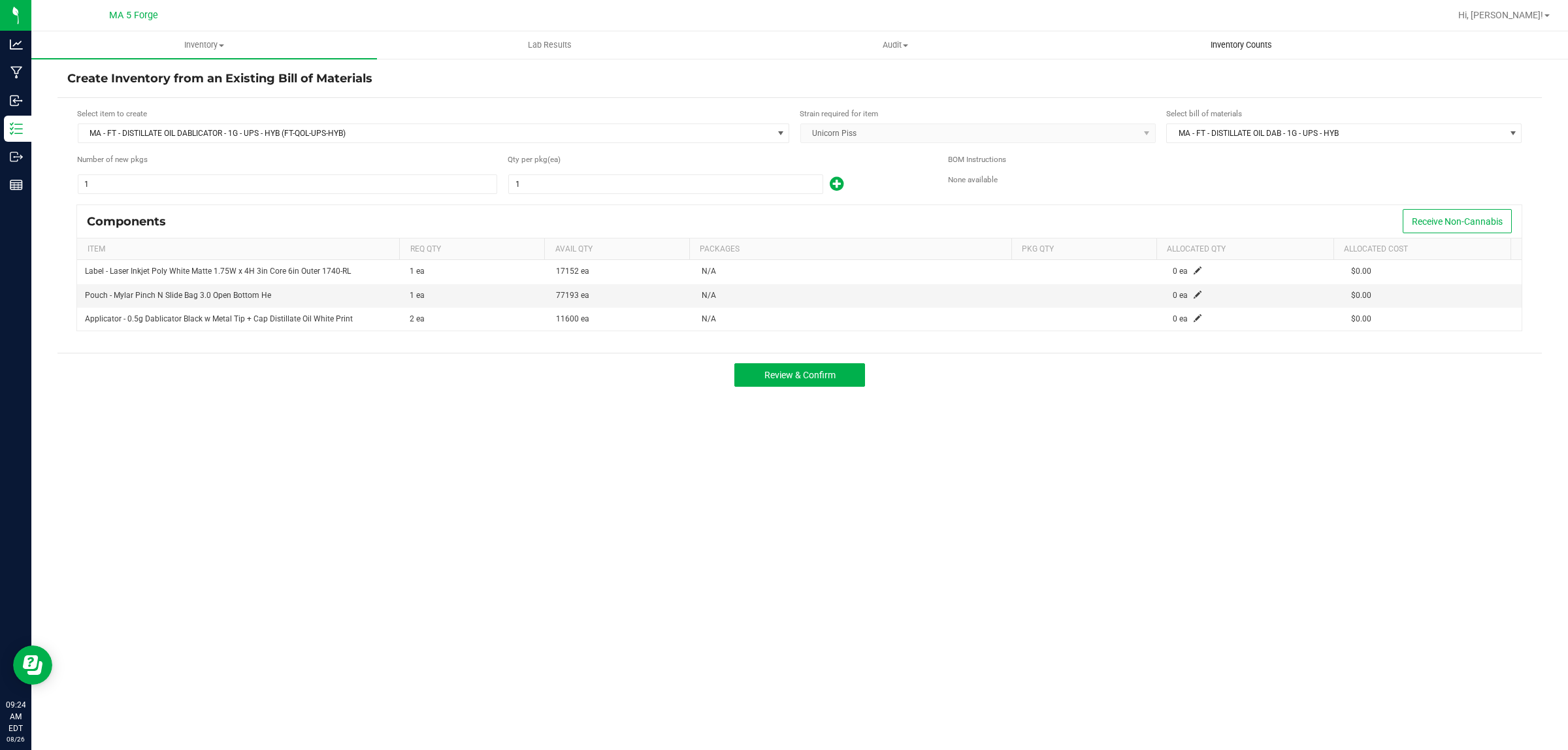
click at [1256, 39] on span "Inventory Counts" at bounding box center [1241, 45] width 96 height 12
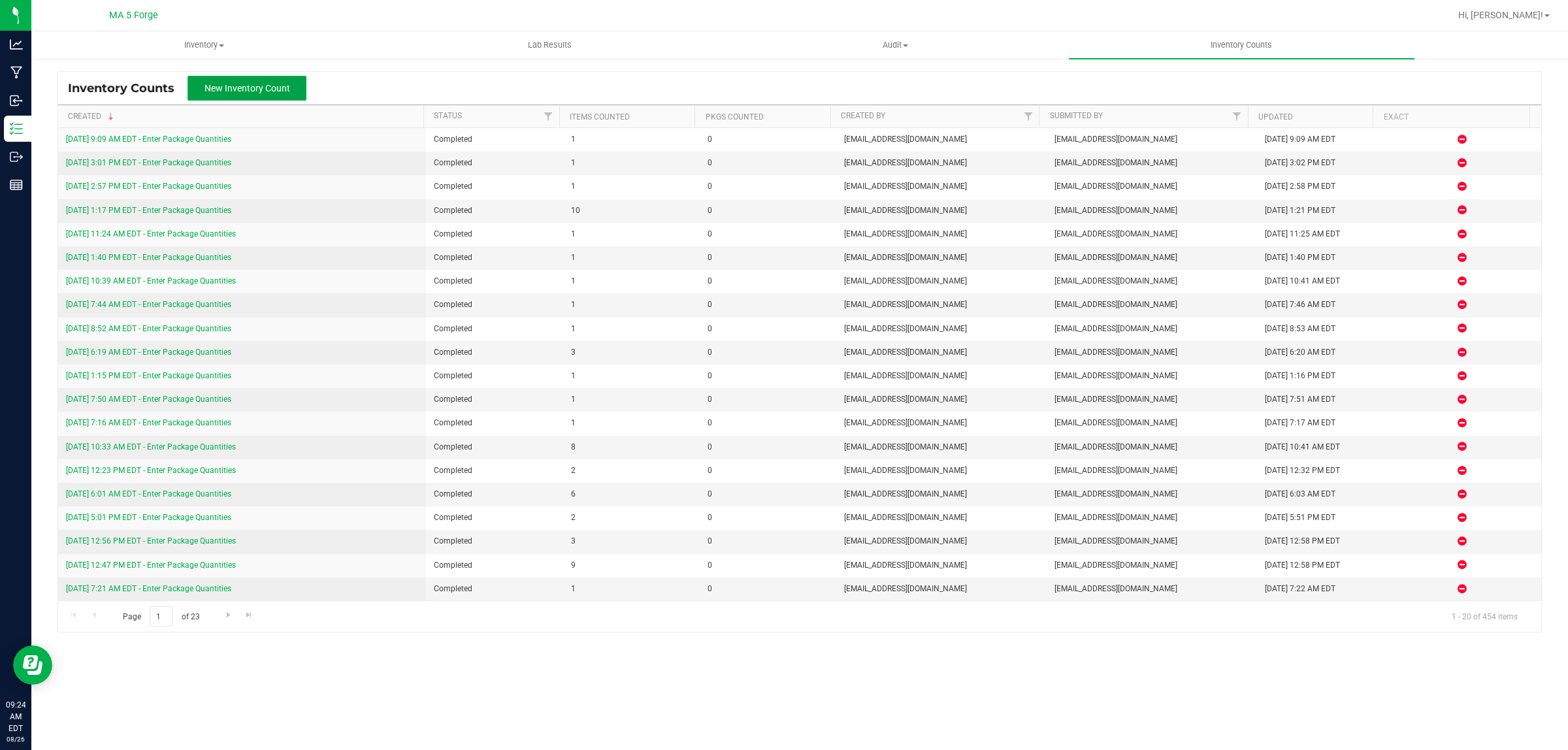
click at [254, 76] on button "New Inventory Count" at bounding box center [247, 88] width 119 height 24
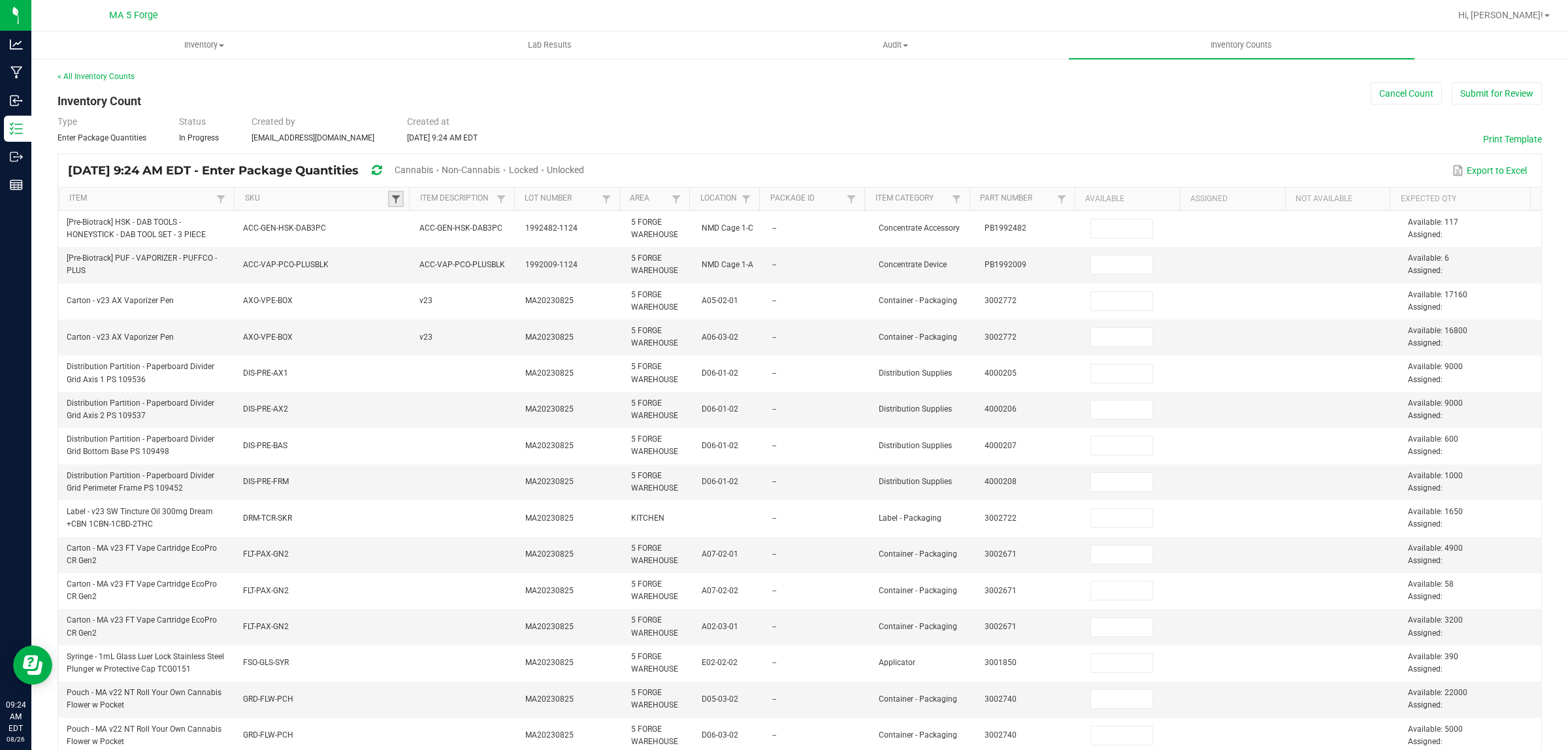
click at [394, 198] on span at bounding box center [396, 199] width 11 height 11
click at [463, 229] on input at bounding box center [486, 228] width 173 height 19
paste input "PCH-MPS-BGG"
type input "PCH-MPS-BGG"
click at [454, 246] on li "PCH-MPS-BGG" at bounding box center [457, 252] width 127 height 17
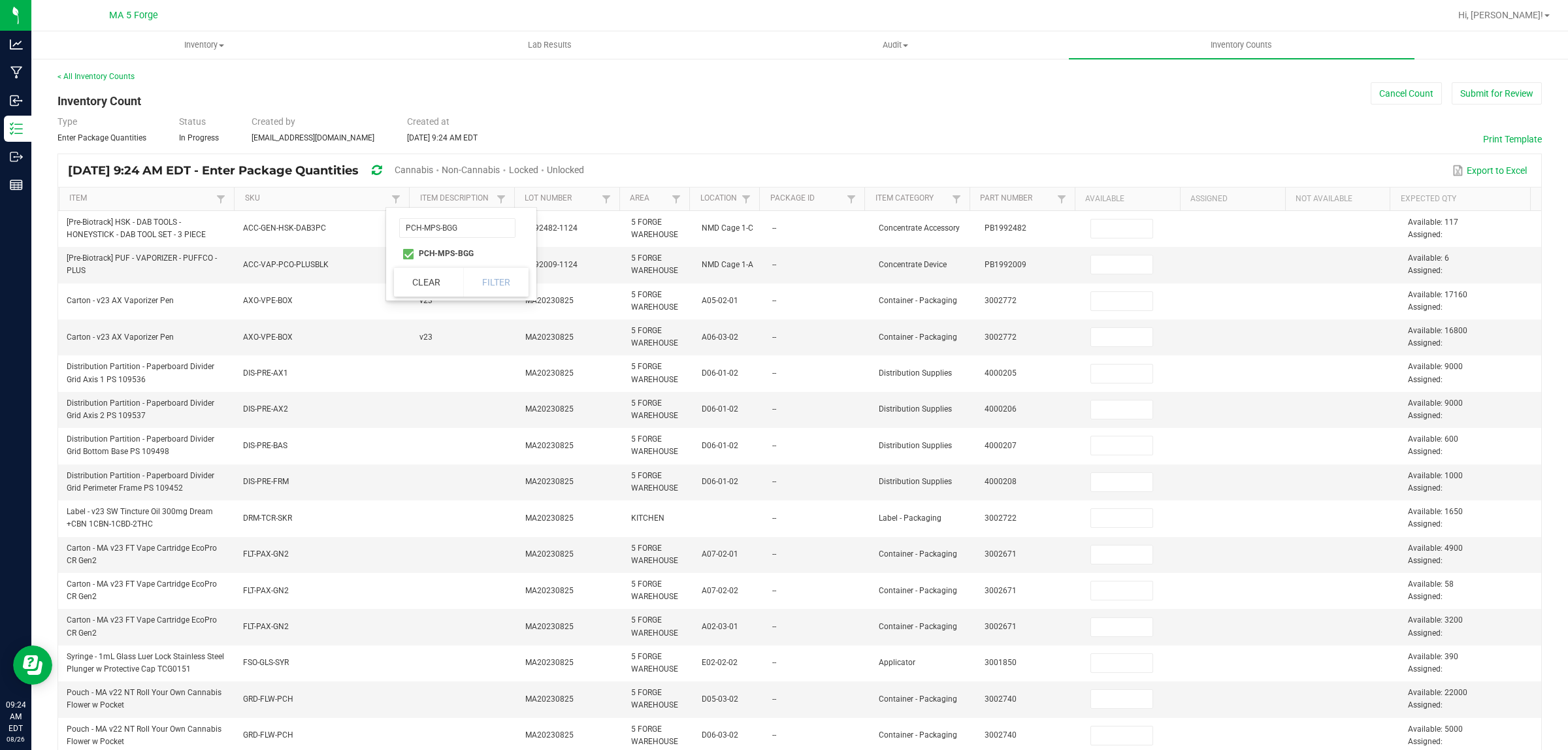
checkbox input "true"
click at [507, 279] on button "Filter" at bounding box center [495, 281] width 65 height 28
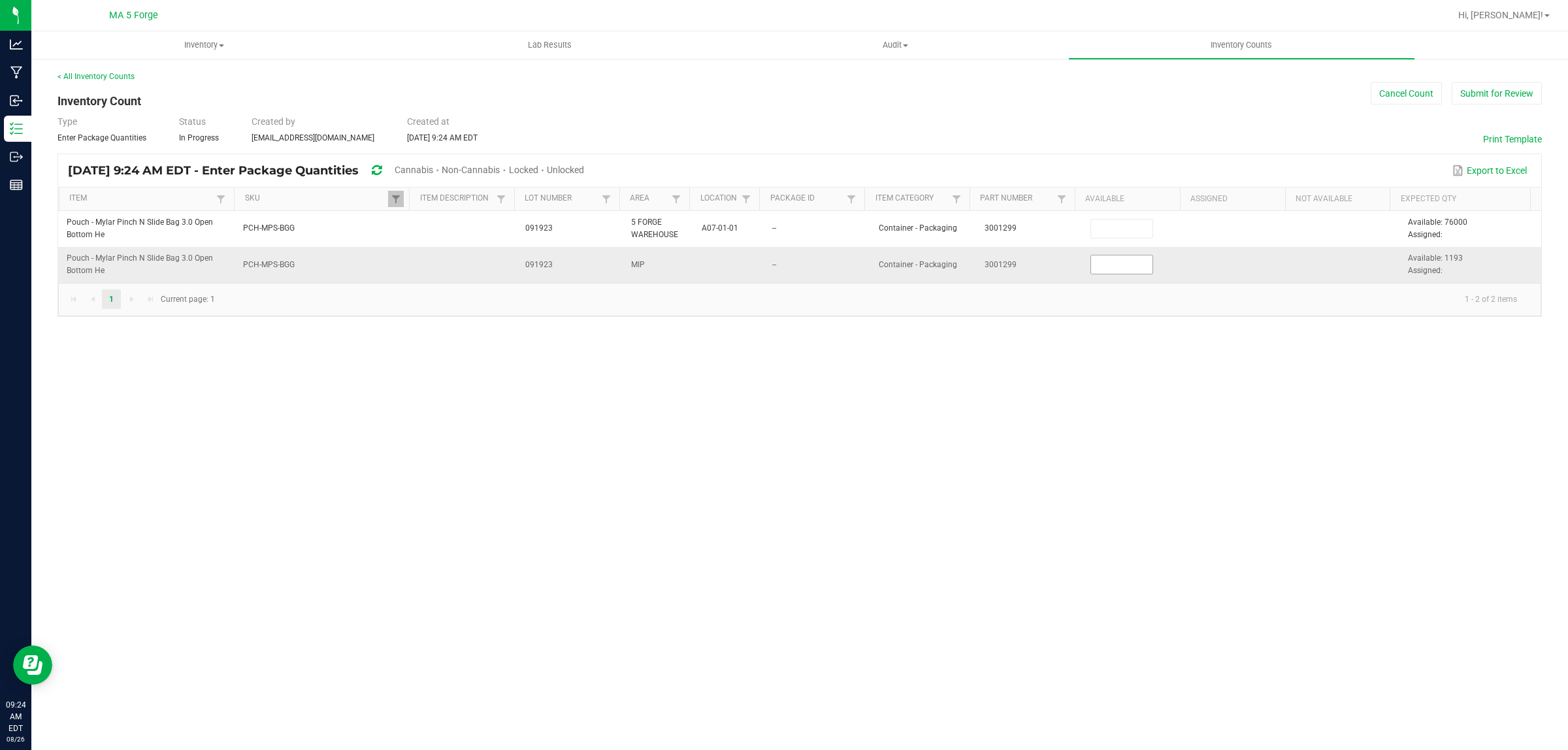
click at [1105, 264] on input at bounding box center [1122, 264] width 62 height 19
type input "1,043"
click at [1509, 96] on button "Submit for Review" at bounding box center [1496, 93] width 91 height 22
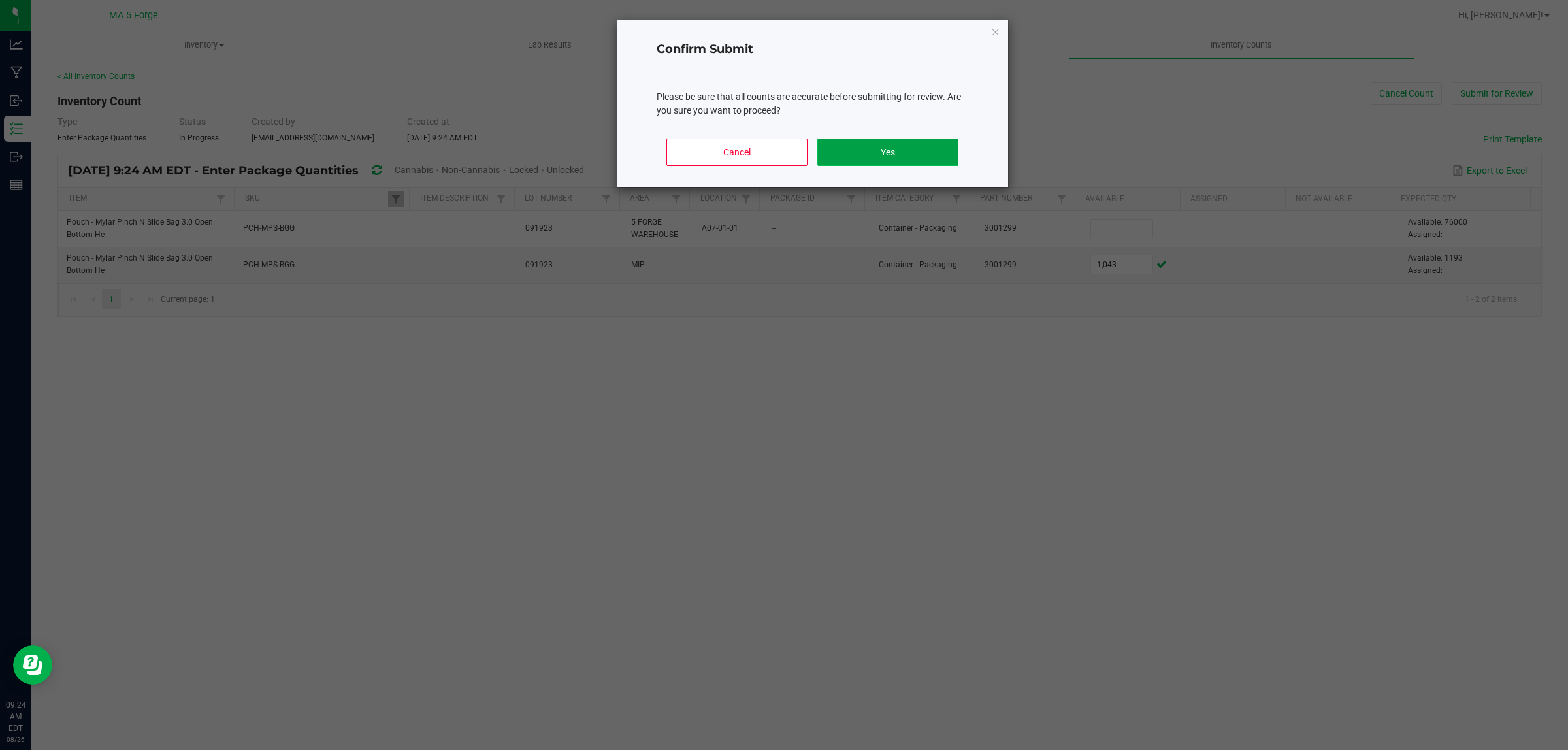
click at [935, 152] on button "Yes" at bounding box center [888, 152] width 140 height 27
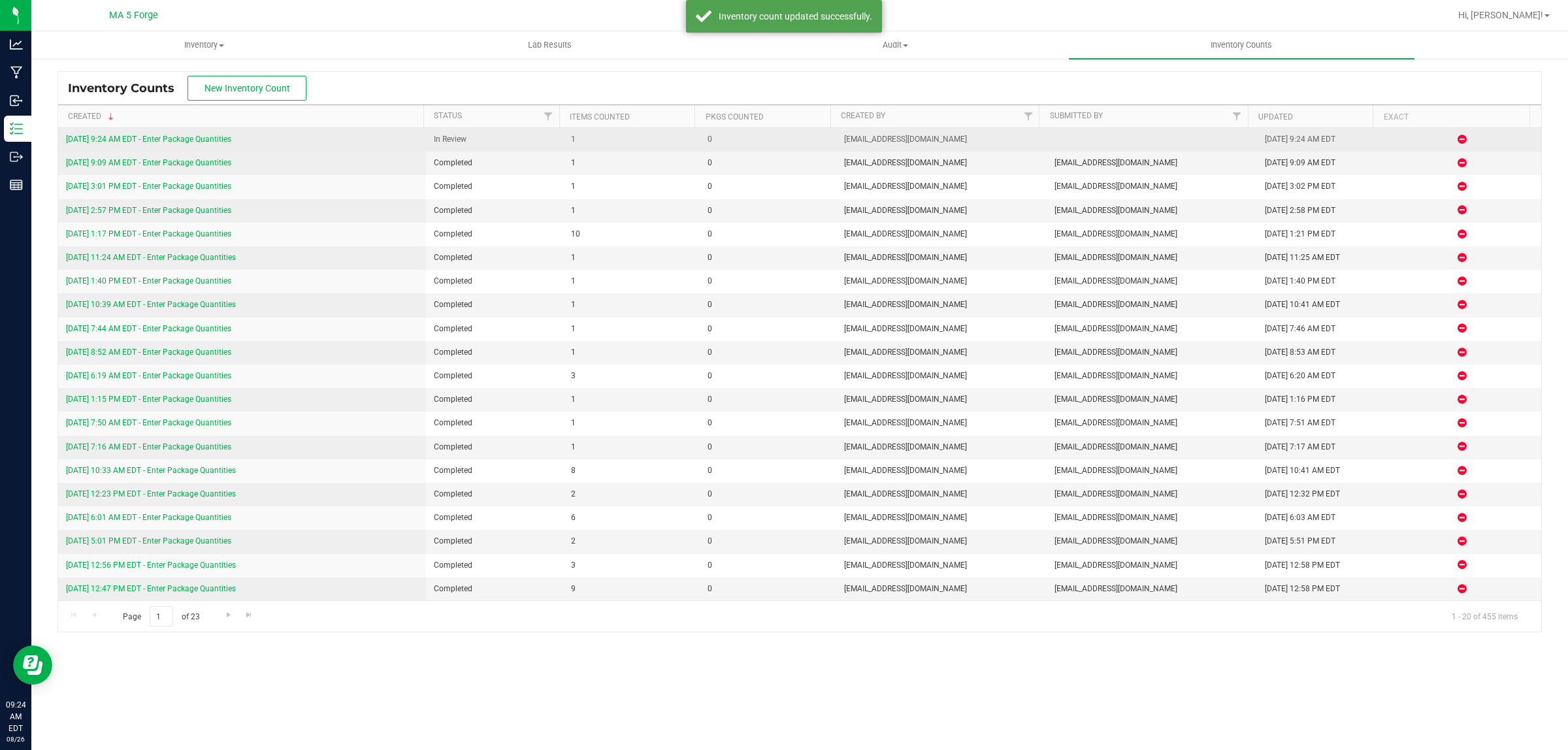
click at [227, 135] on link "[DATE] 9:24 AM EDT - Enter Package Quantities" at bounding box center [149, 138] width 166 height 9
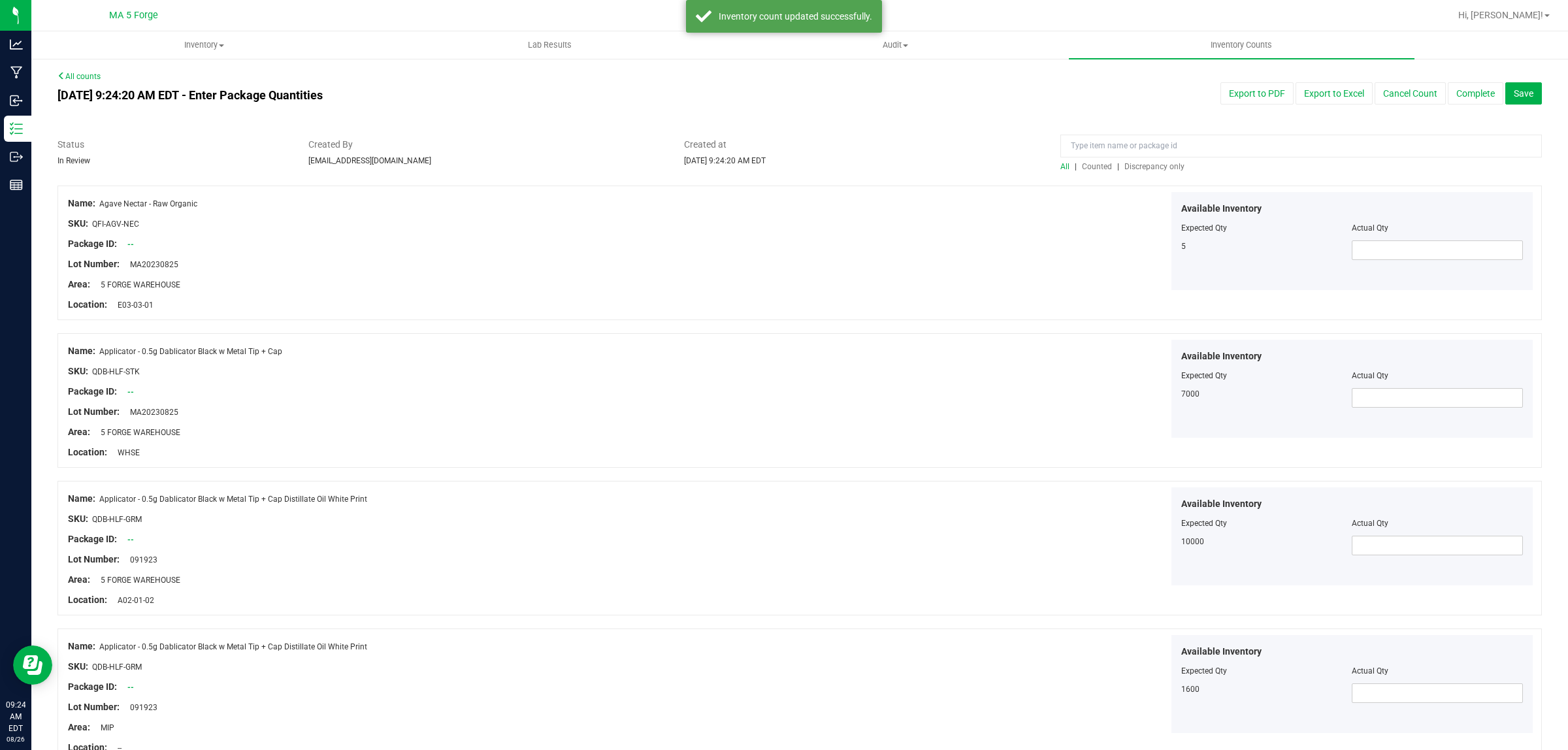
click at [1166, 165] on span "Discrepancy only" at bounding box center [1155, 166] width 60 height 9
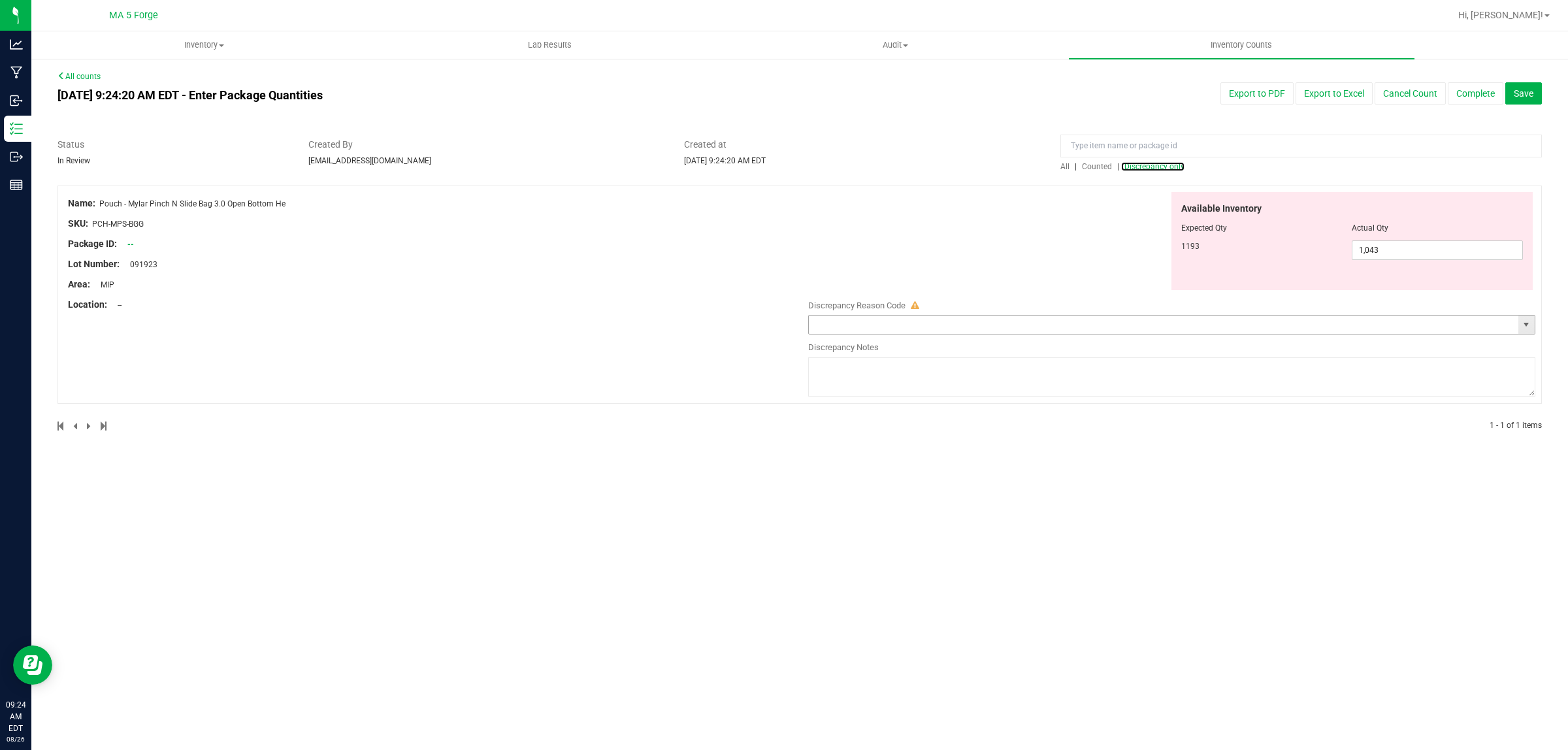
click at [1521, 323] on span "select" at bounding box center [1526, 324] width 11 height 11
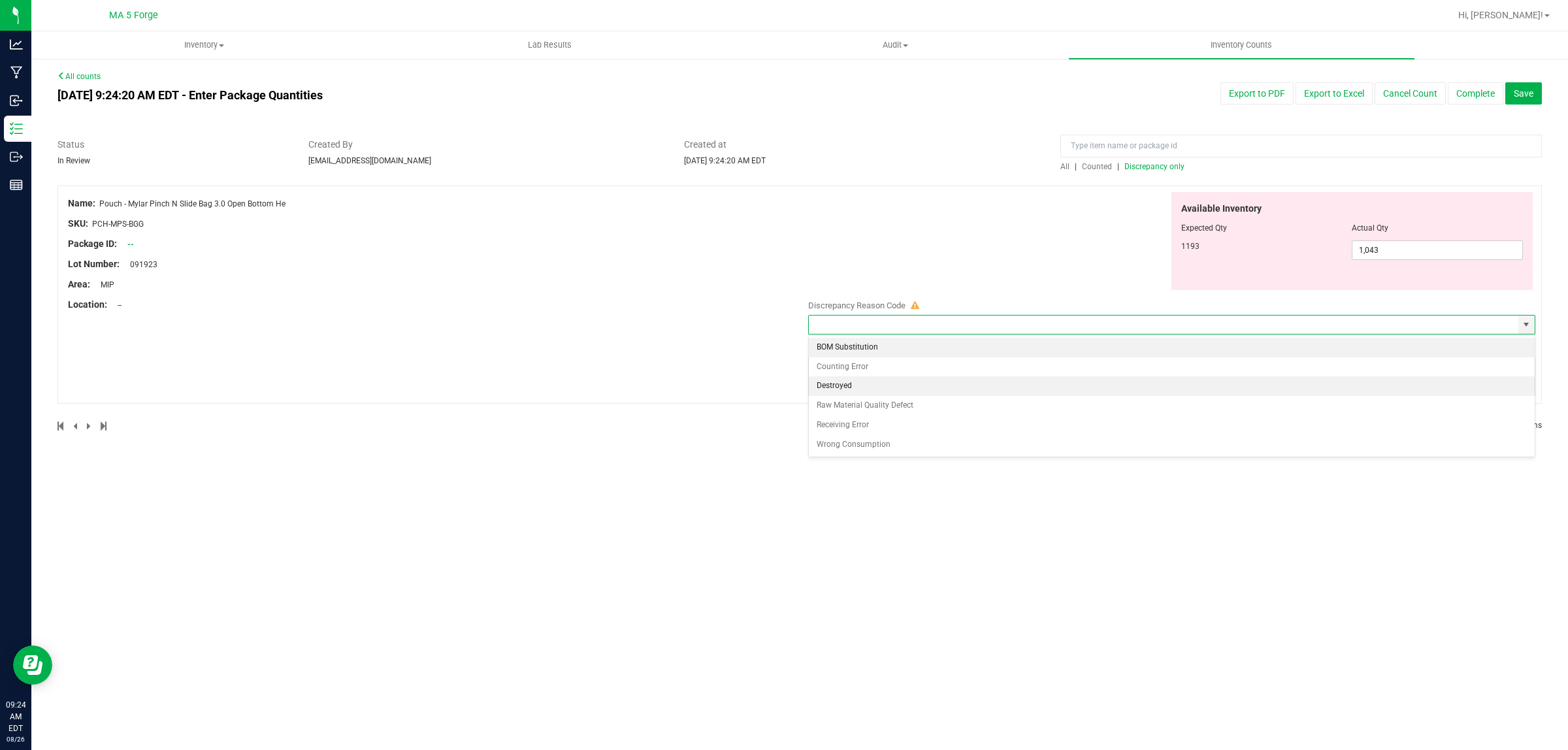
click at [968, 383] on li "Destroyed" at bounding box center [1171, 386] width 726 height 19
type input "Destroyed"
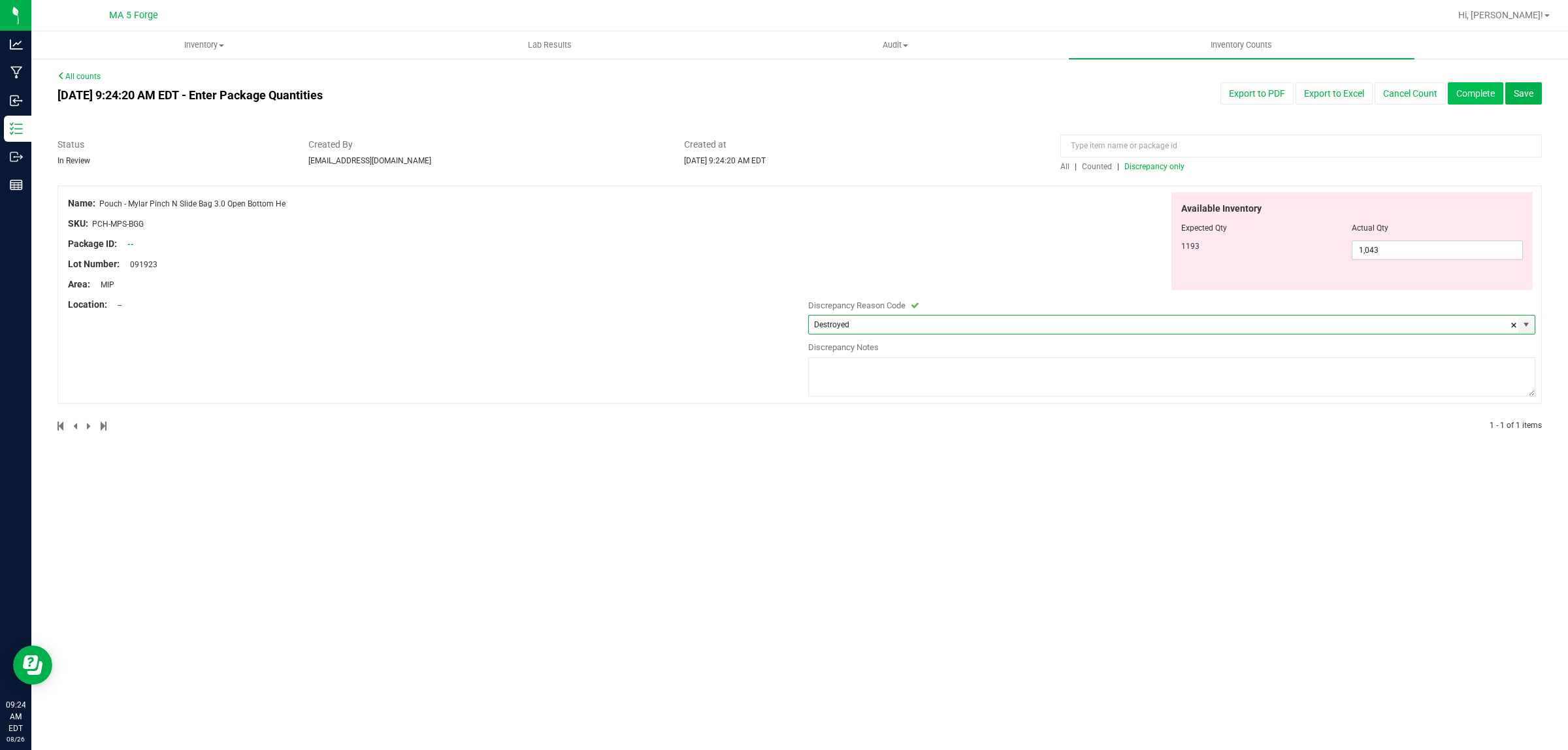
click at [1483, 96] on button "Complete" at bounding box center [1474, 93] width 56 height 22
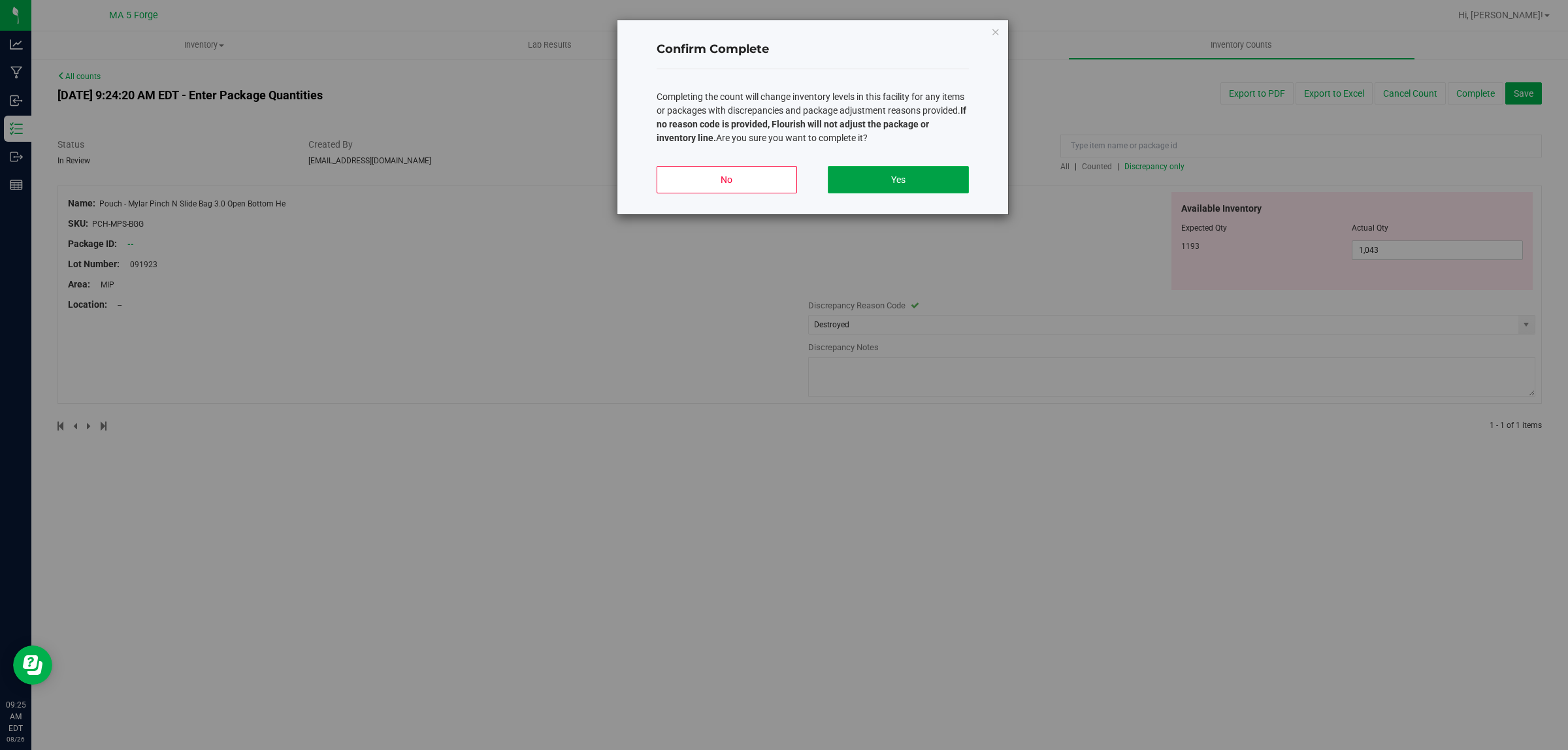
click at [906, 177] on button "Yes" at bounding box center [898, 179] width 140 height 27
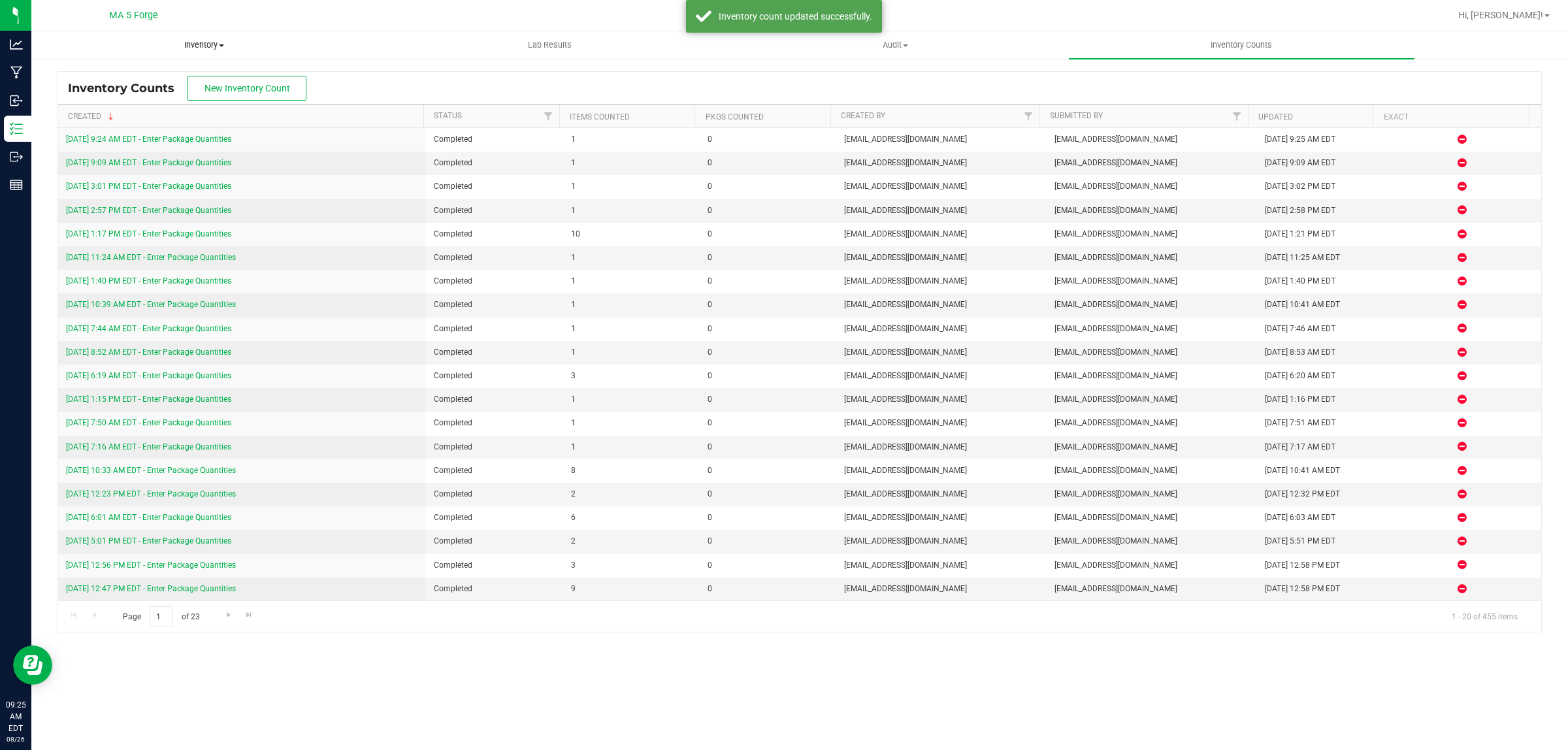
click at [205, 45] on span "Inventory" at bounding box center [204, 45] width 344 height 12
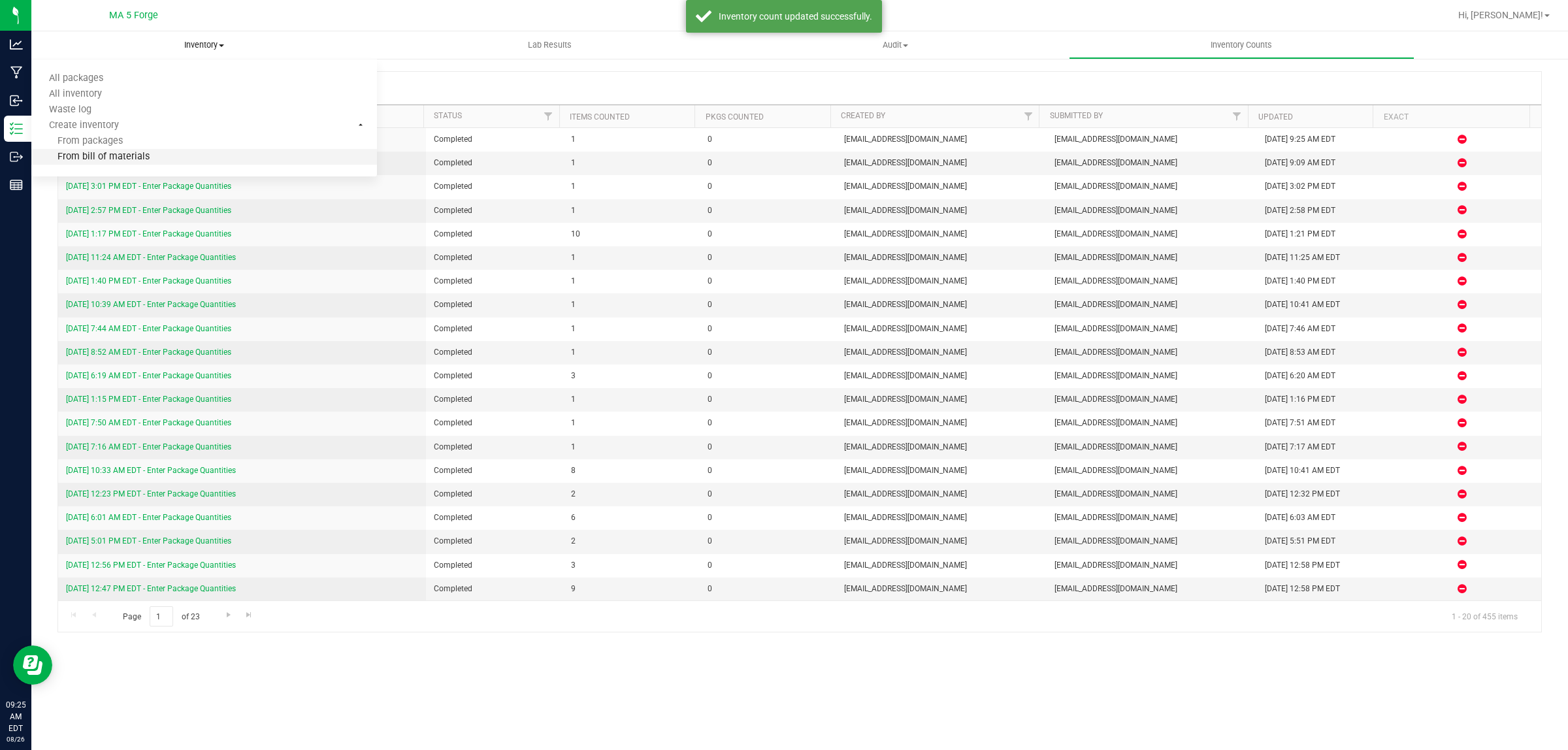
click at [116, 154] on span "From bill of materials" at bounding box center [90, 157] width 118 height 11
